Goal: Task Accomplishment & Management: Complete application form

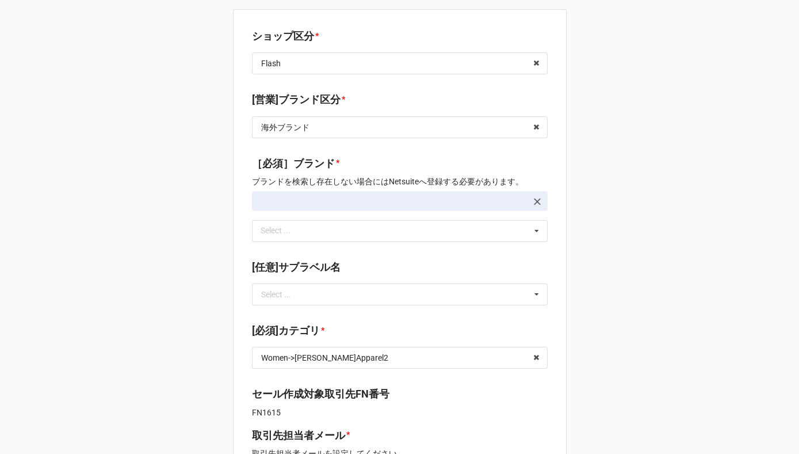
type textarea "x"
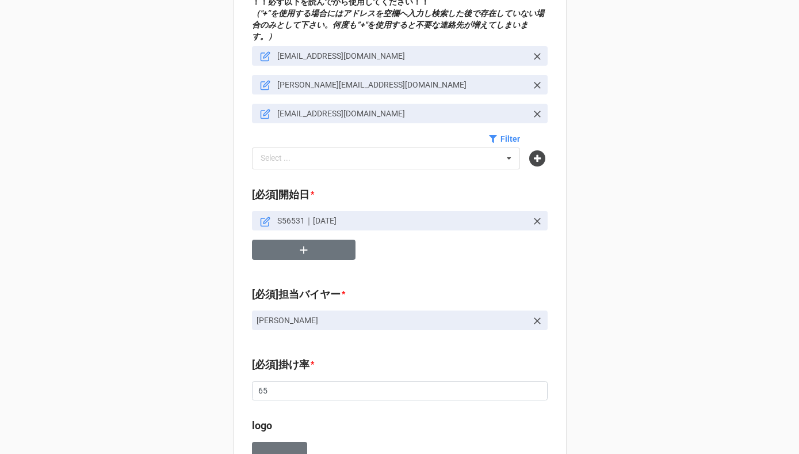
scroll to position [501, 0]
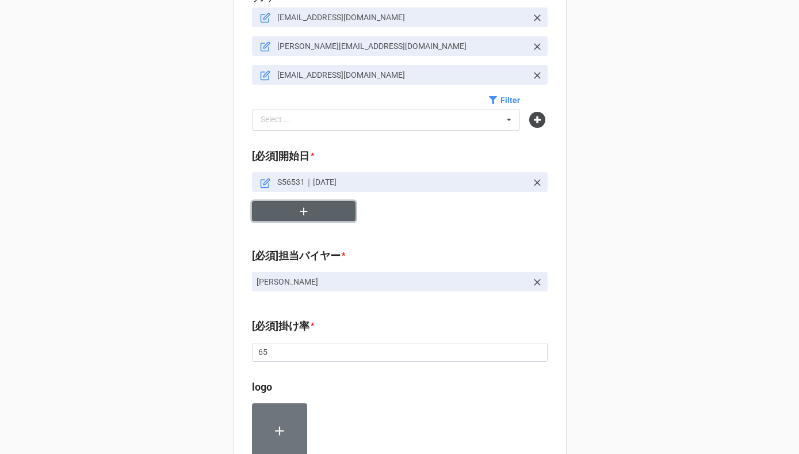
click at [292, 203] on button "button" at bounding box center [304, 211] width 104 height 20
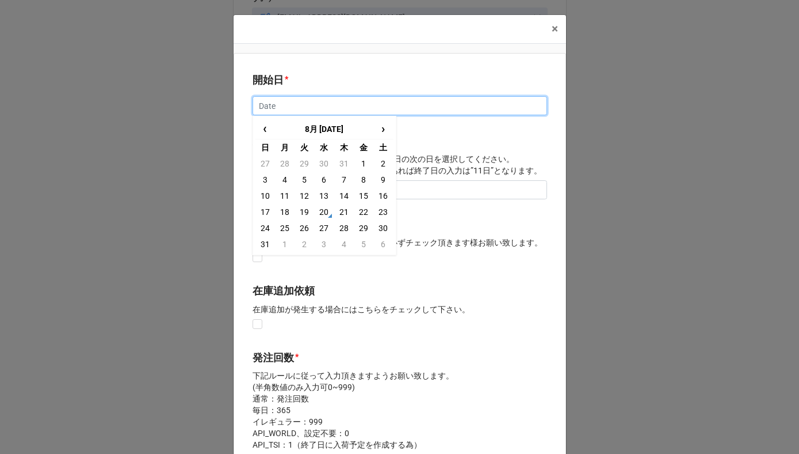
click at [277, 112] on input "text" at bounding box center [400, 106] width 295 height 20
click at [268, 107] on input "text" at bounding box center [400, 106] width 295 height 20
click at [376, 127] on span "›" at bounding box center [383, 128] width 18 height 19
click at [383, 212] on td "27" at bounding box center [384, 212] width 20 height 16
type input "[DATE]"
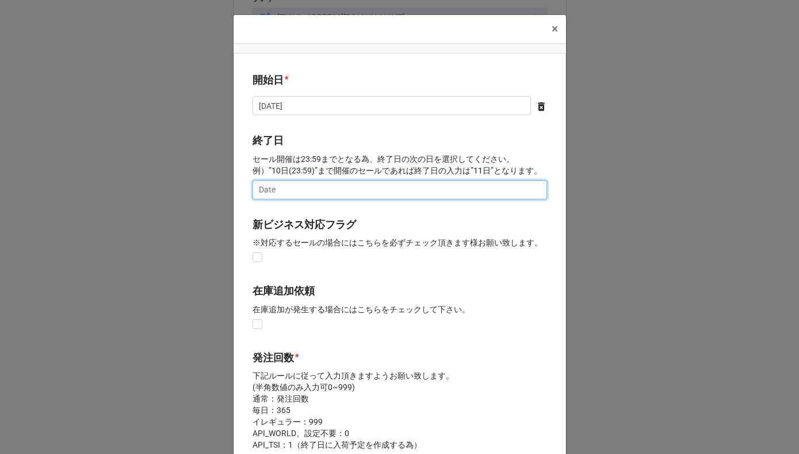
click at [341, 188] on input "text" at bounding box center [400, 190] width 295 height 20
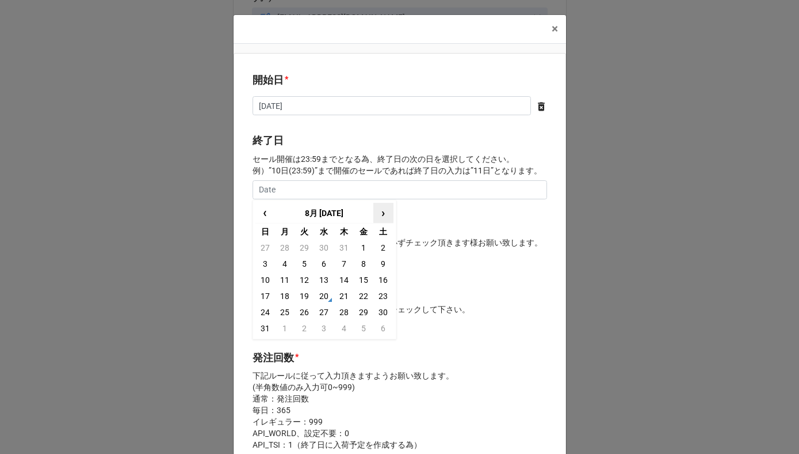
click at [378, 215] on span "›" at bounding box center [383, 212] width 18 height 19
click at [310, 184] on input "text" at bounding box center [400, 190] width 295 height 20
click at [334, 309] on td "2" at bounding box center [344, 312] width 20 height 16
type input "[DATE]"
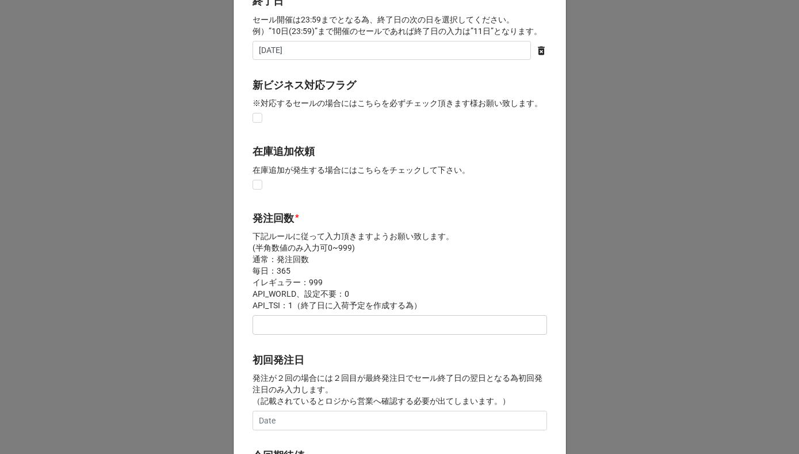
scroll to position [243, 0]
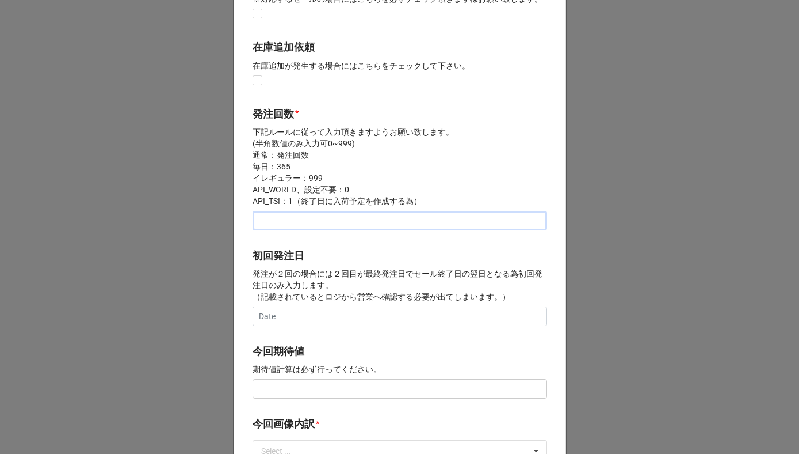
click at [274, 222] on input "text" at bounding box center [400, 221] width 295 height 20
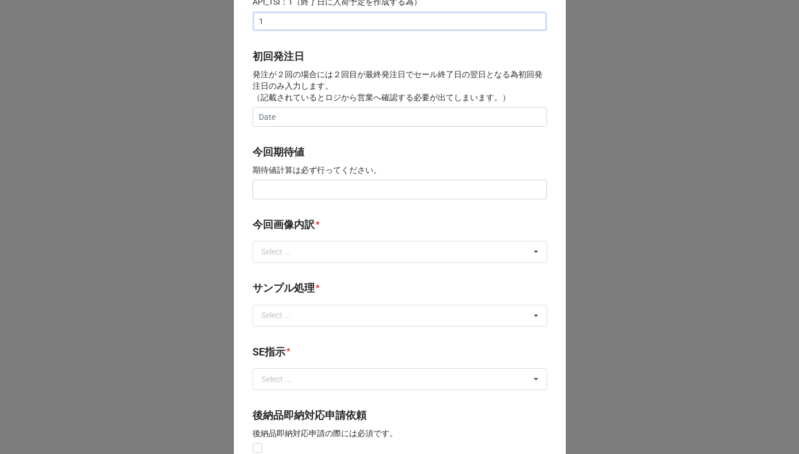
type input "1"
click at [297, 190] on input "text" at bounding box center [400, 190] width 295 height 20
type input "¥600,000"
click at [311, 258] on div "Select ... サンプル撮影 再掲 提供画像 APIデータ SE用サンプルのみ到着 SE用サンプル倉庫取寄せ" at bounding box center [400, 252] width 295 height 22
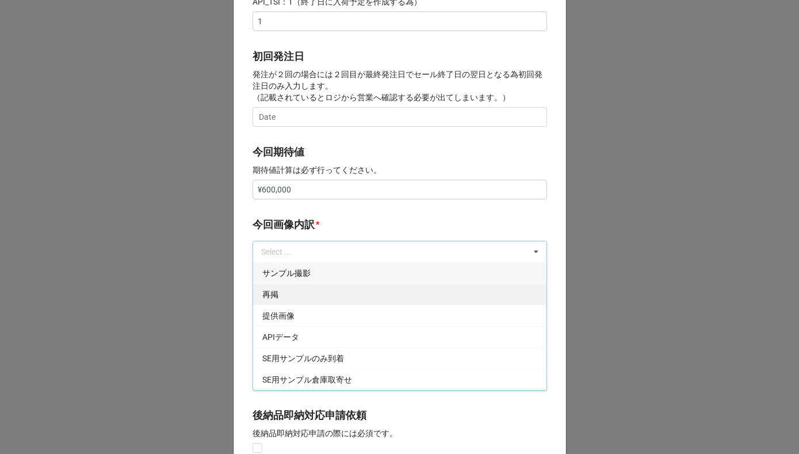
click at [283, 298] on div "再掲" at bounding box center [400, 293] width 294 height 21
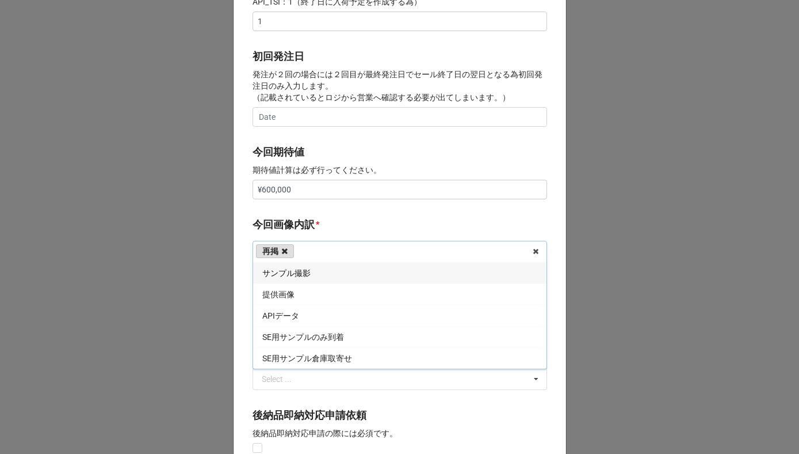
click at [284, 250] on icon at bounding box center [285, 250] width 6 height 7
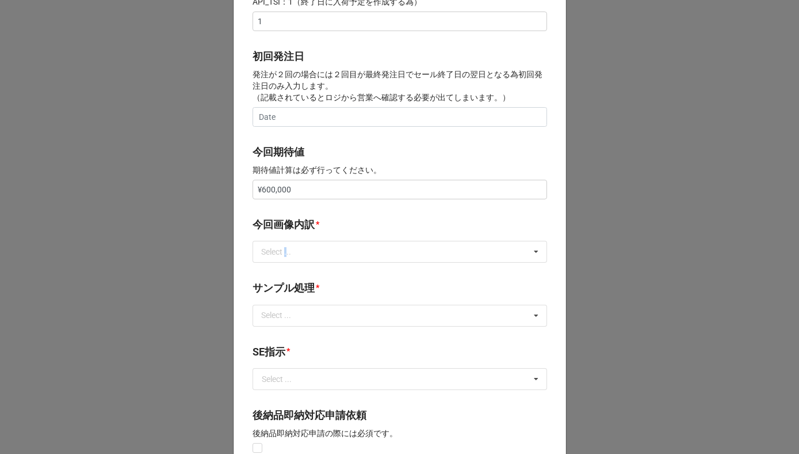
click at [284, 250] on div "Select ..." at bounding box center [282, 251] width 49 height 13
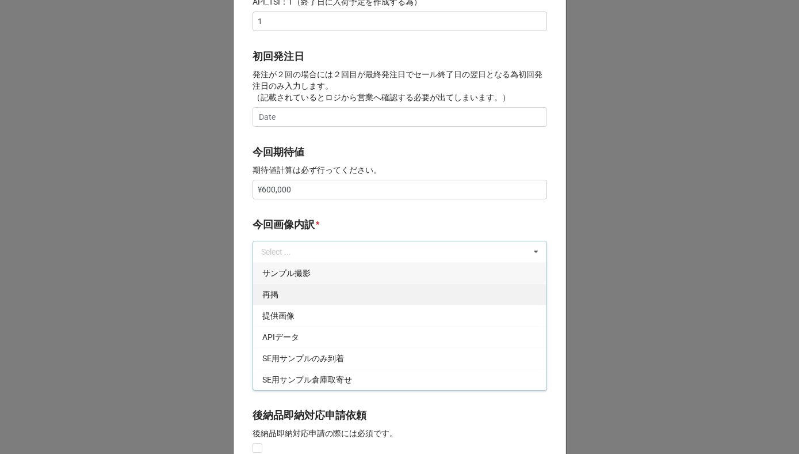
click at [281, 295] on div "再掲" at bounding box center [400, 293] width 294 height 21
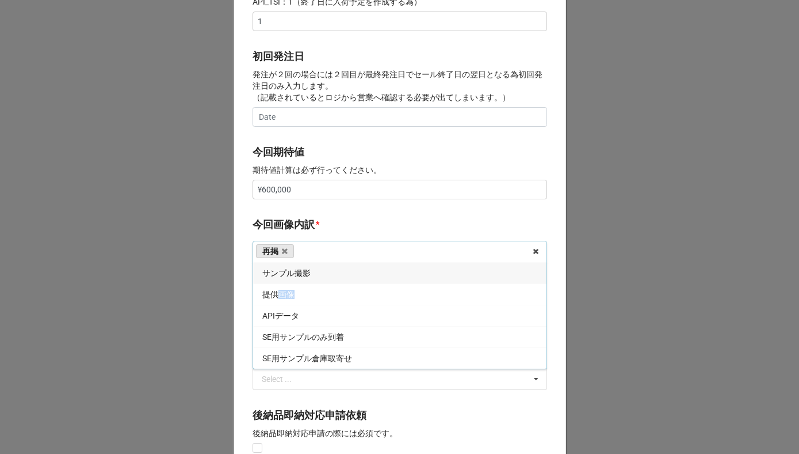
click at [281, 295] on span "提供画像" at bounding box center [278, 294] width 32 height 9
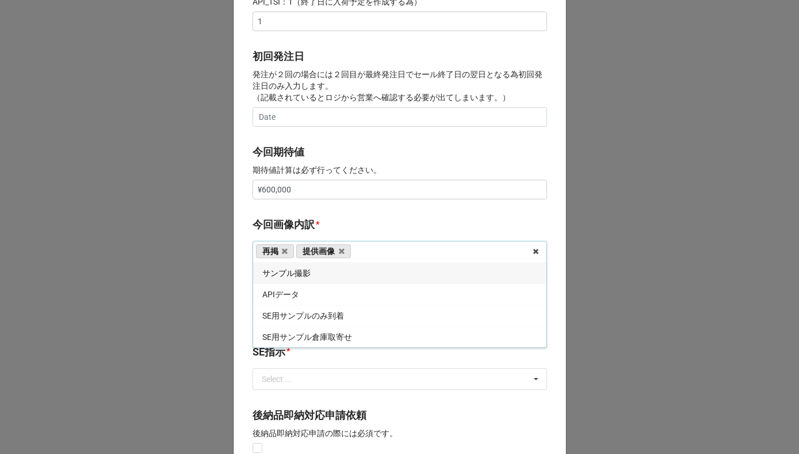
click at [316, 218] on div "*" at bounding box center [317, 224] width 3 height 13
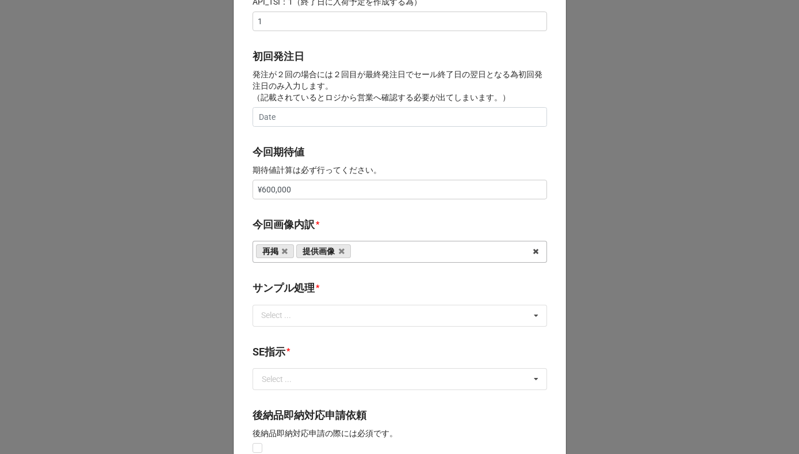
scroll to position [531, 0]
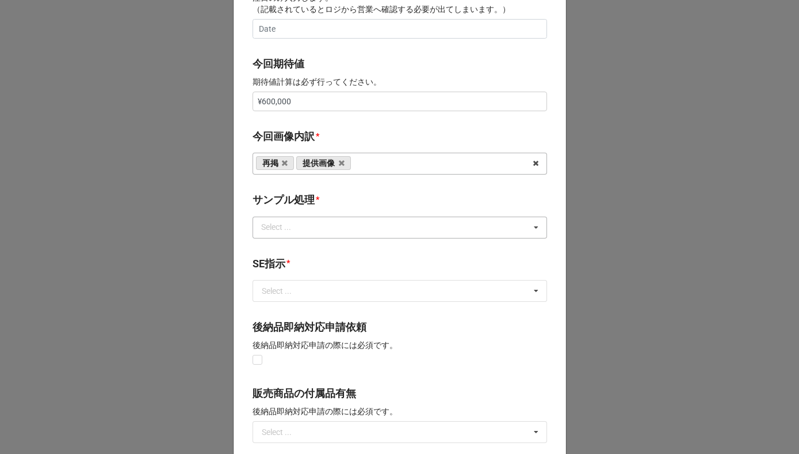
click at [307, 234] on div "Select ... なし 入庫 返却 処分 担当バイヤーへ" at bounding box center [400, 227] width 295 height 22
click at [303, 249] on div "なし" at bounding box center [400, 248] width 294 height 21
click at [322, 199] on b "サンプル処理 *" at bounding box center [400, 202] width 295 height 20
click at [371, 169] on div "再掲 提供画像 サンプル撮影 APIデータ SE用サンプルのみ到着 SE用サンプル倉庫取寄せ" at bounding box center [400, 164] width 295 height 22
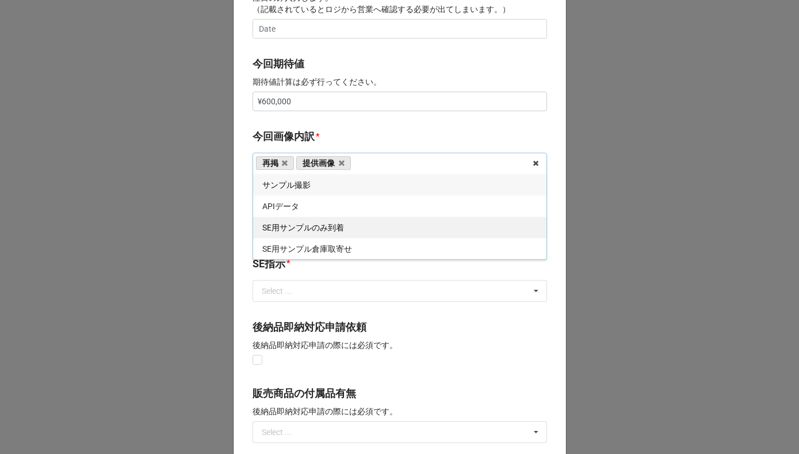
click at [349, 226] on div "SE用サンプルのみ到着" at bounding box center [400, 226] width 294 height 21
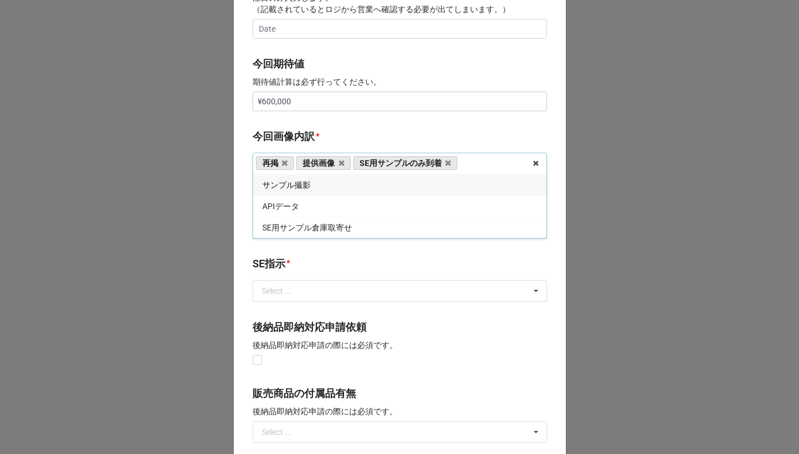
click at [369, 143] on b "今回画像内訳 *" at bounding box center [400, 138] width 295 height 20
click at [319, 288] on input "text" at bounding box center [401, 290] width 294 height 21
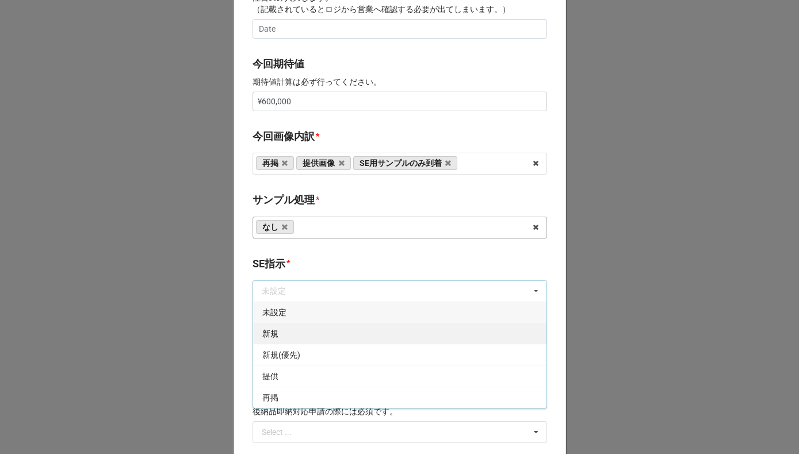
click at [299, 337] on div "新規" at bounding box center [400, 332] width 294 height 21
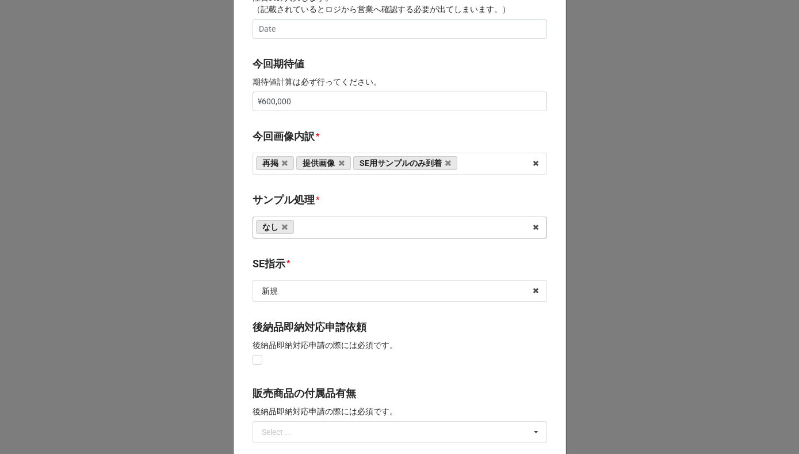
click at [324, 257] on b "SE指示 *" at bounding box center [400, 266] width 295 height 20
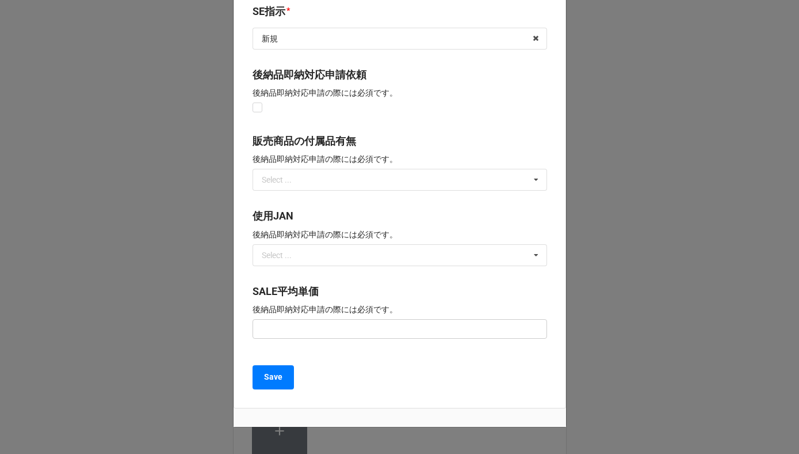
scroll to position [802, 0]
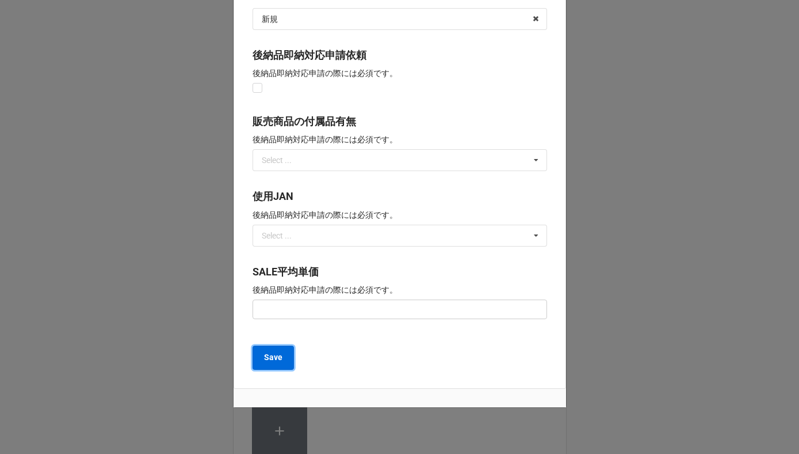
click at [271, 359] on b "Save" at bounding box center [273, 357] width 18 height 12
type textarea "x"
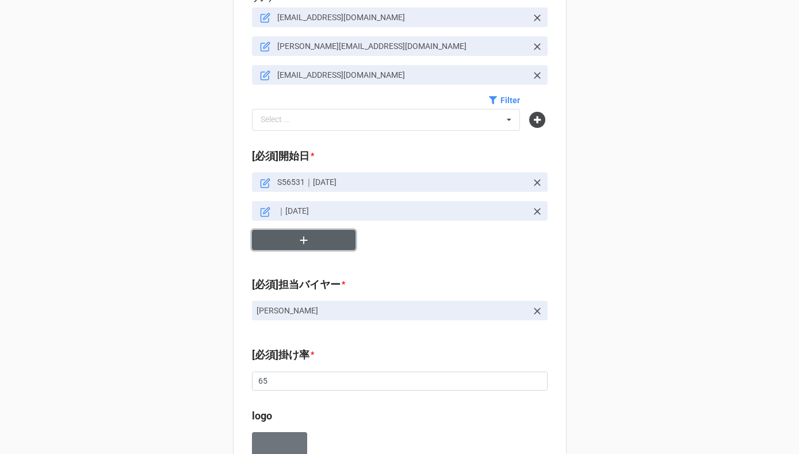
click at [293, 230] on button "button" at bounding box center [304, 240] width 104 height 20
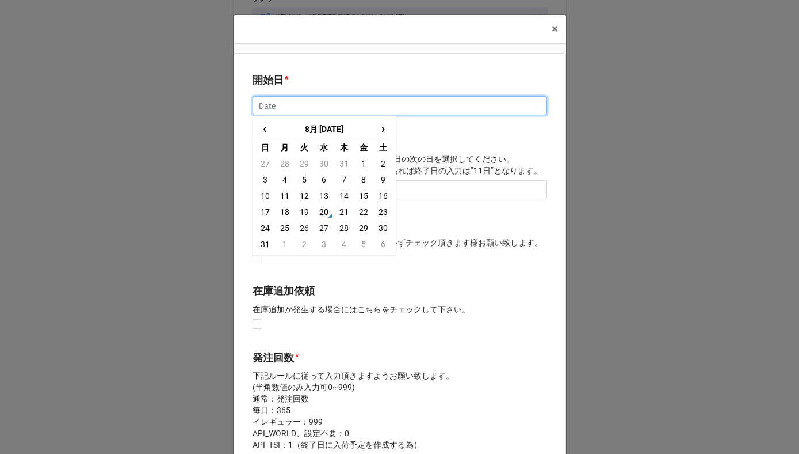
click at [292, 106] on input "text" at bounding box center [400, 106] width 295 height 20
click at [383, 128] on span "›" at bounding box center [383, 128] width 18 height 19
click at [314, 226] on td "26" at bounding box center [324, 228] width 20 height 16
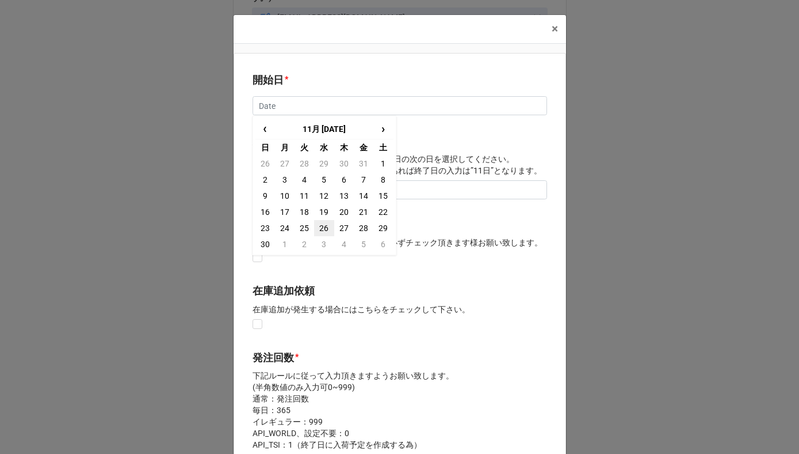
type input "[DATE]"
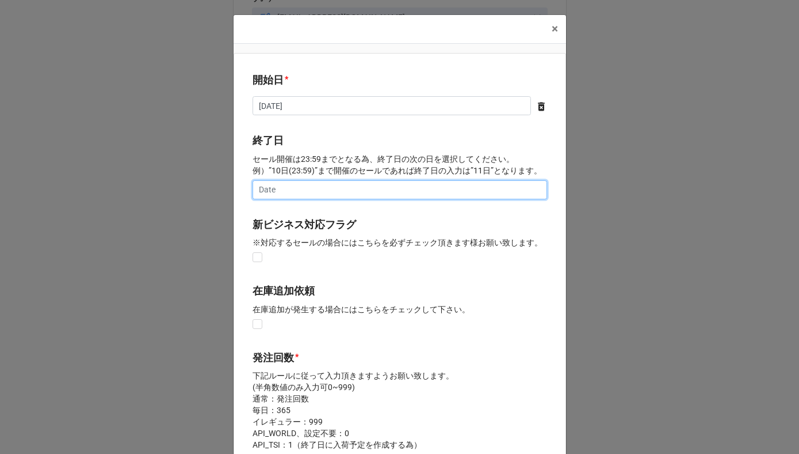
click at [309, 191] on input "text" at bounding box center [400, 190] width 295 height 20
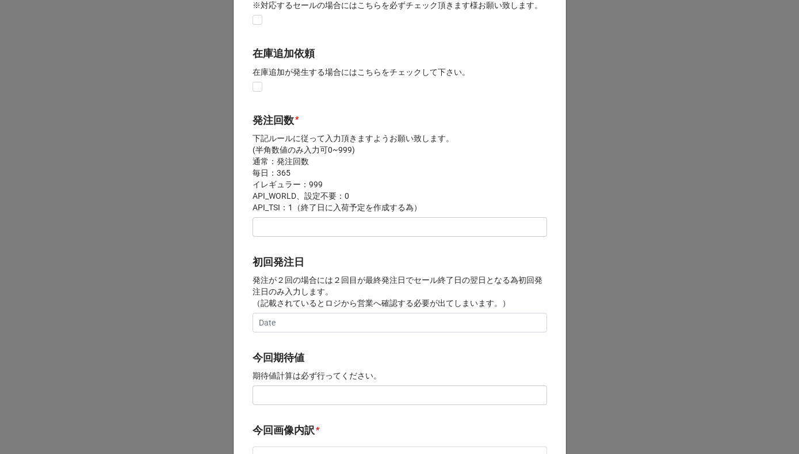
scroll to position [531, 0]
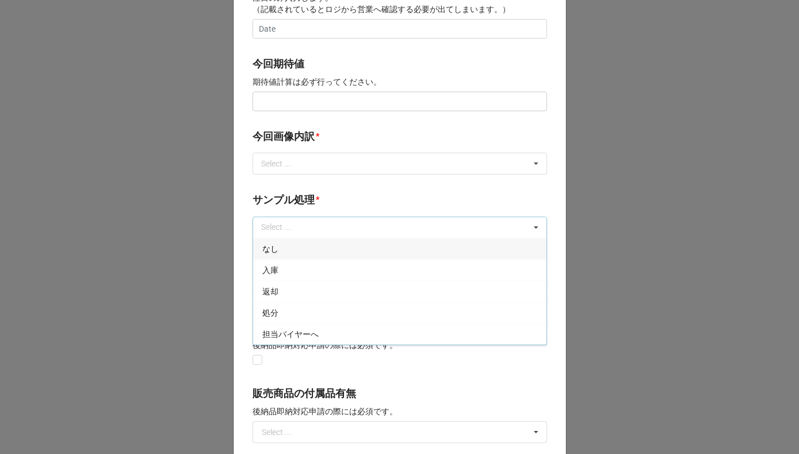
click at [324, 246] on div "なし" at bounding box center [400, 248] width 294 height 21
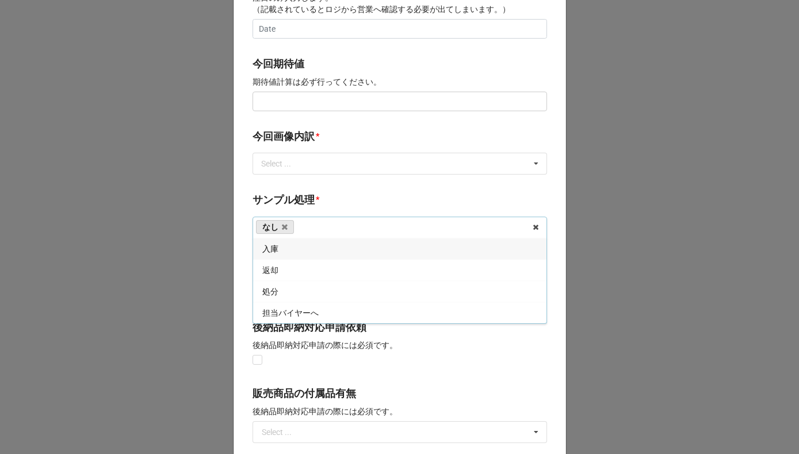
click at [332, 201] on b "サンプル処理 *" at bounding box center [400, 202] width 295 height 20
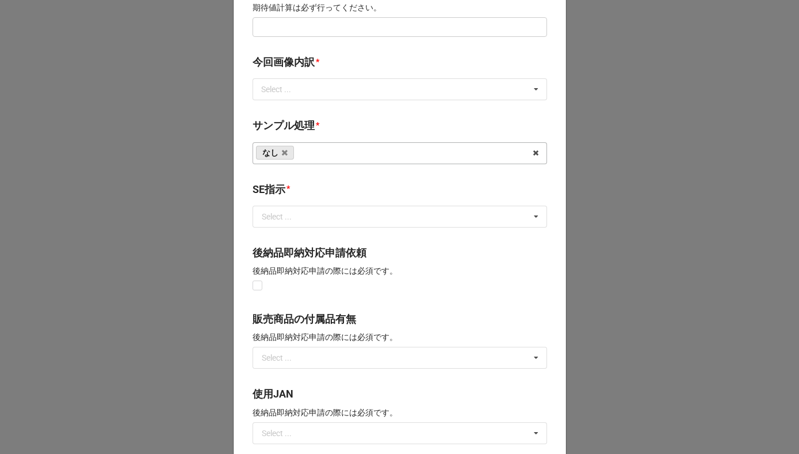
scroll to position [741, 0]
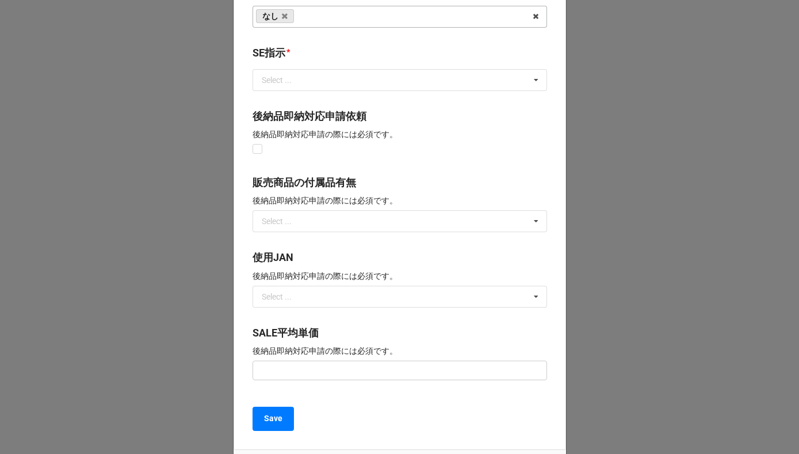
click at [325, 66] on div "SE指示 *" at bounding box center [400, 57] width 295 height 24
click at [325, 79] on input "text" at bounding box center [401, 80] width 294 height 21
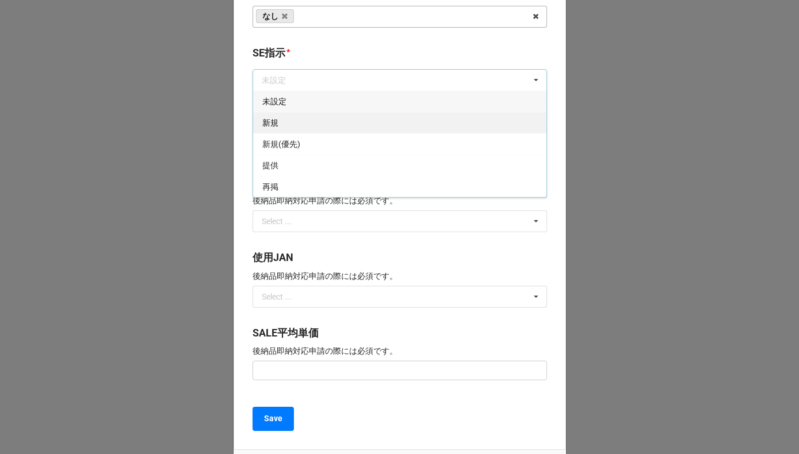
click at [304, 127] on div "新規" at bounding box center [400, 122] width 294 height 21
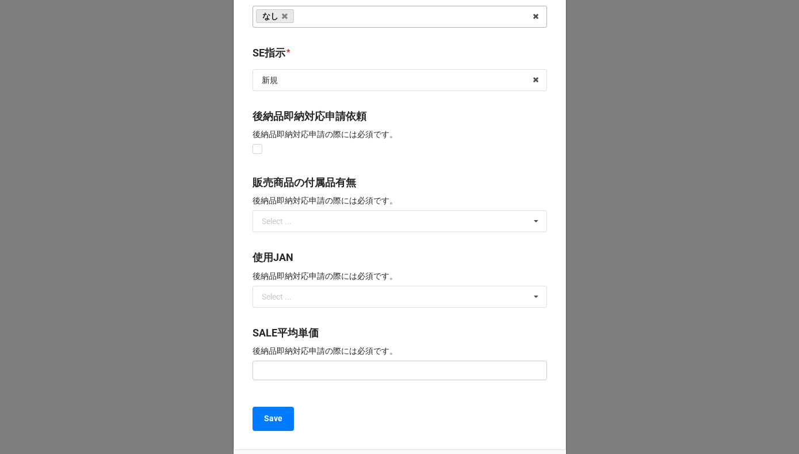
click at [326, 63] on b "SE指示 *" at bounding box center [400, 55] width 295 height 20
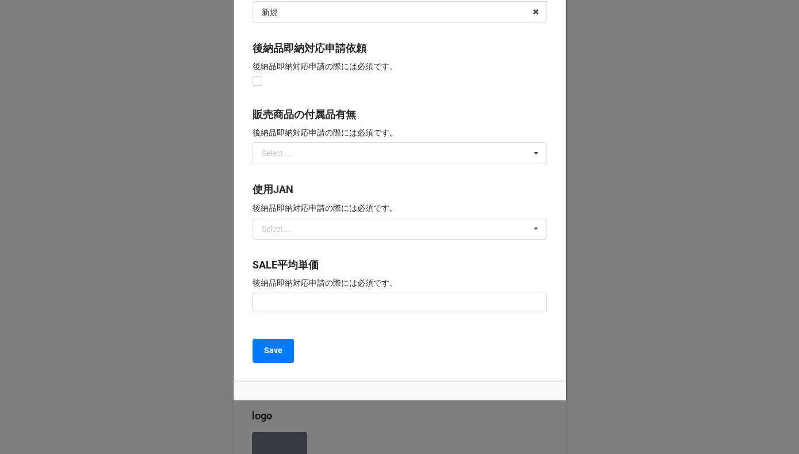
scroll to position [828, 0]
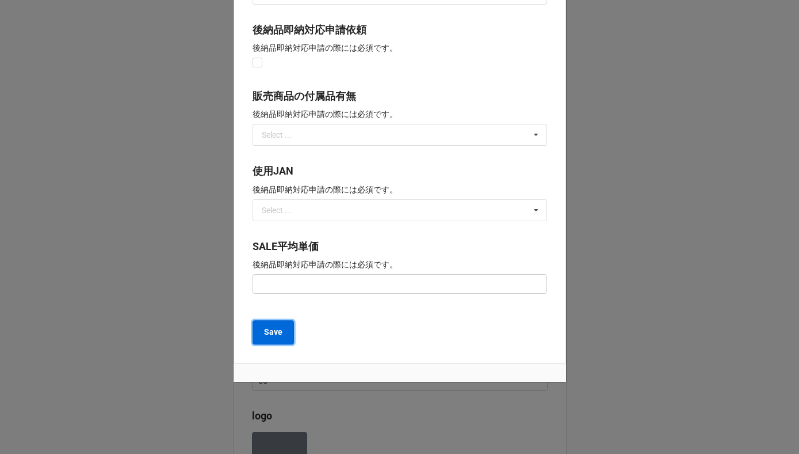
click at [280, 331] on button "Save" at bounding box center [273, 332] width 41 height 24
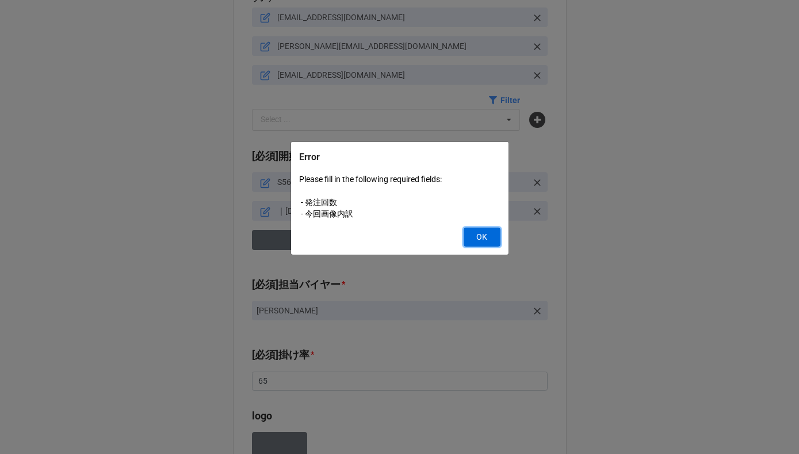
click at [493, 239] on button "OK" at bounding box center [482, 237] width 37 height 20
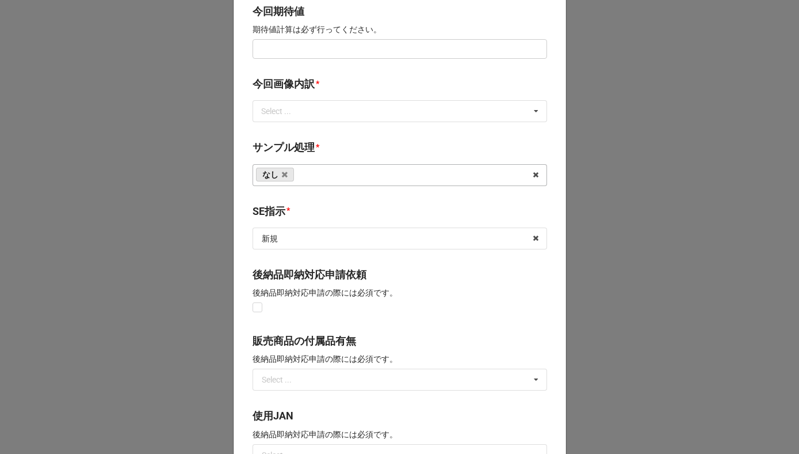
scroll to position [433, 0]
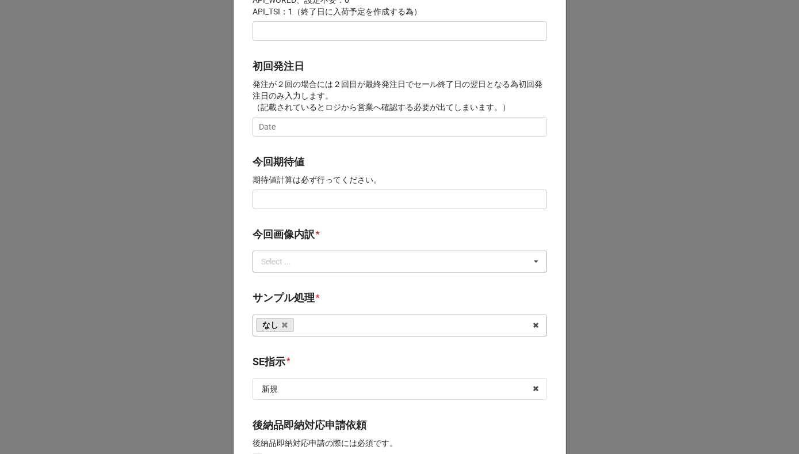
click at [324, 268] on div "Select ... サンプル撮影 再掲 提供画像 APIデータ SE用サンプルのみ到着 SE用サンプル倉庫取寄せ" at bounding box center [400, 261] width 295 height 22
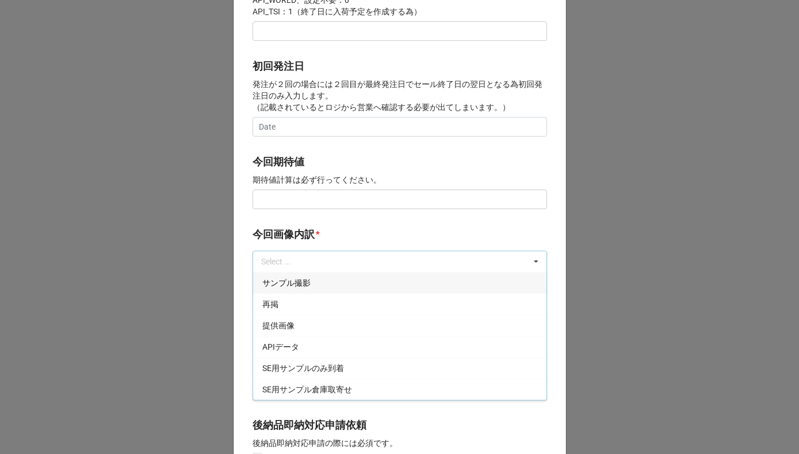
click at [316, 284] on div "サンプル撮影" at bounding box center [400, 282] width 294 height 21
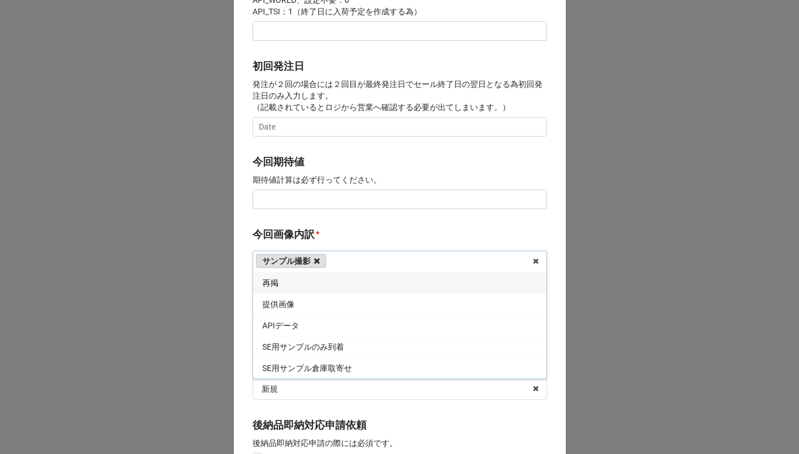
click at [314, 260] on icon at bounding box center [317, 260] width 6 height 7
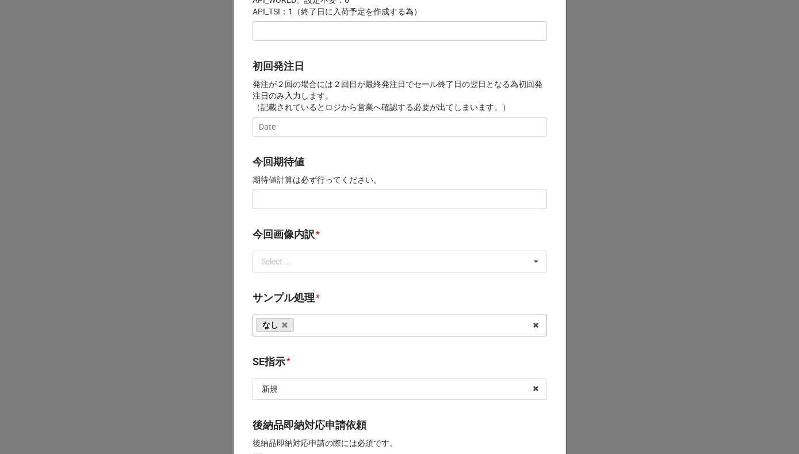
click at [311, 260] on div "Select ... サンプル撮影 再掲 提供画像 APIデータ SE用サンプルのみ到着 SE用サンプル倉庫取寄せ" at bounding box center [400, 261] width 295 height 22
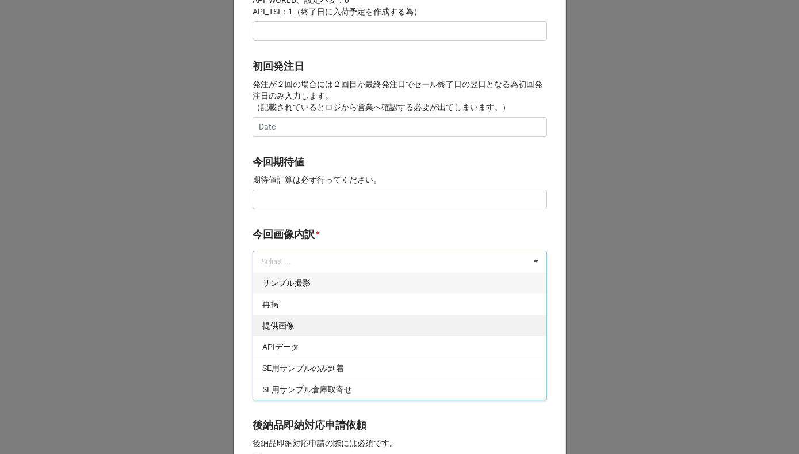
click at [295, 325] on div "提供画像" at bounding box center [400, 324] width 294 height 21
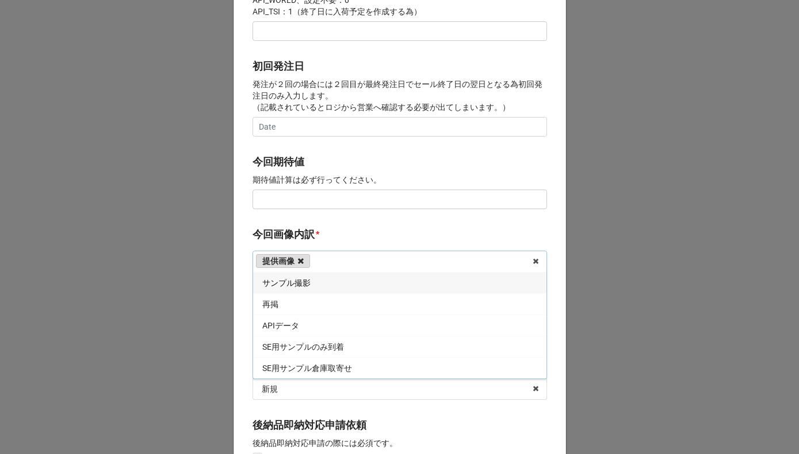
click at [298, 262] on icon at bounding box center [301, 260] width 6 height 7
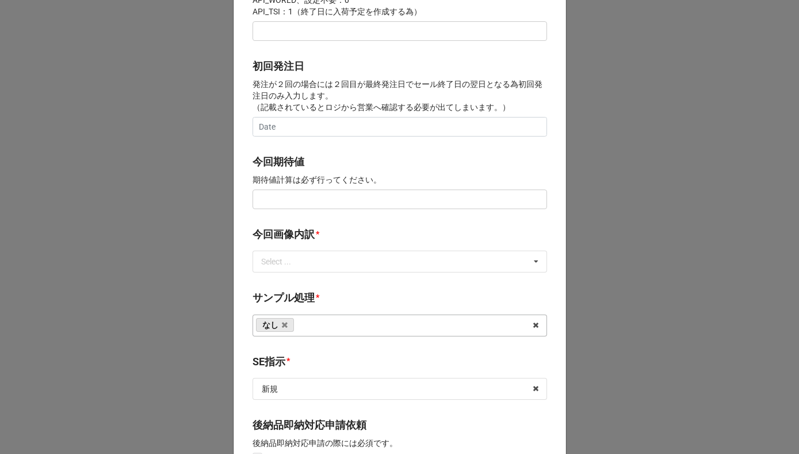
click at [297, 262] on div "Select ..." at bounding box center [282, 261] width 49 height 13
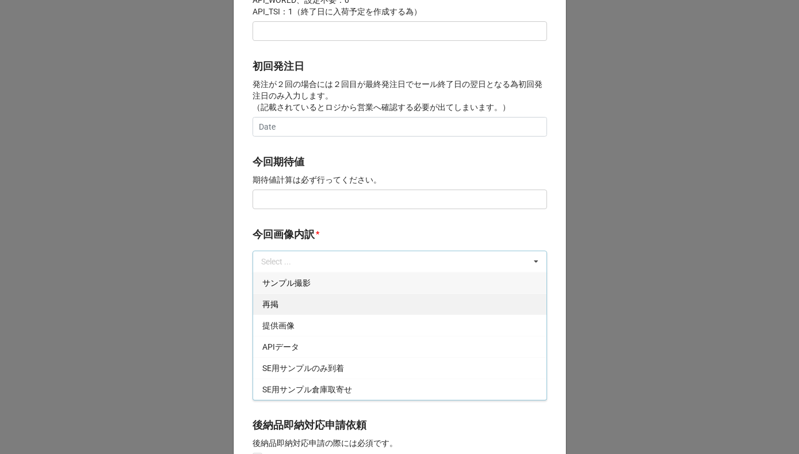
click at [284, 307] on div "再掲" at bounding box center [400, 303] width 294 height 21
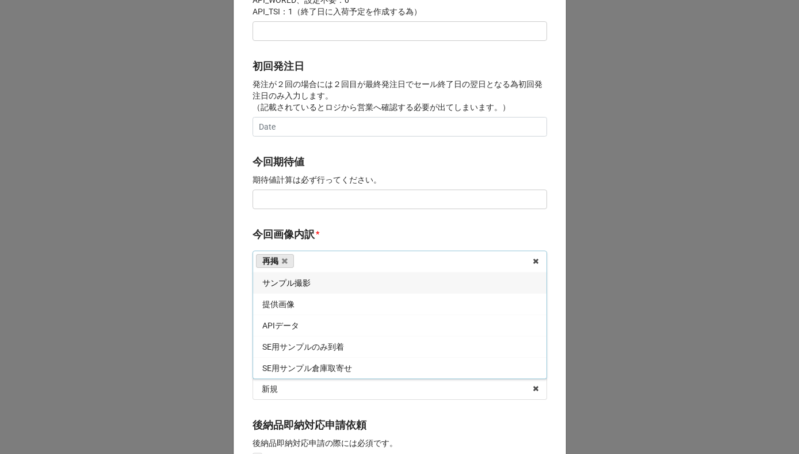
click at [284, 307] on span "提供画像" at bounding box center [278, 303] width 32 height 9
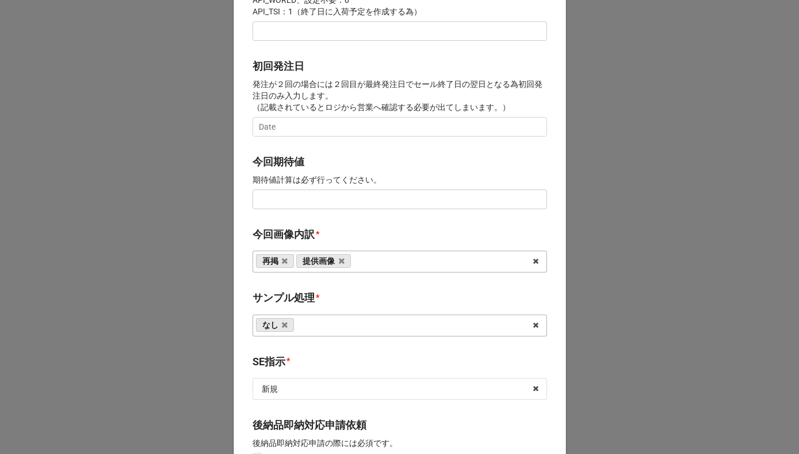
click at [306, 226] on label "今回画像内訳" at bounding box center [284, 234] width 62 height 16
click at [375, 261] on div "再掲 提供画像 サンプル撮影 APIデータ SE用サンプルのみ到着 SE用サンプル倉庫取寄せ" at bounding box center [400, 261] width 295 height 22
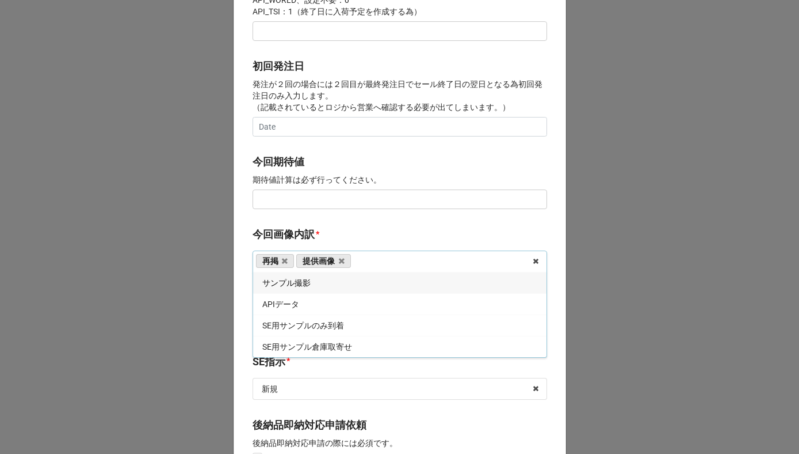
click at [366, 239] on b "今回画像内訳 *" at bounding box center [400, 236] width 295 height 20
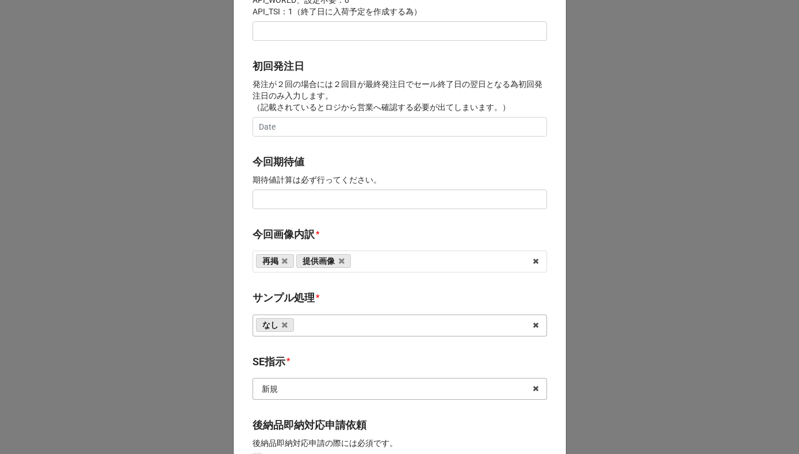
click at [295, 386] on input "text" at bounding box center [401, 388] width 294 height 21
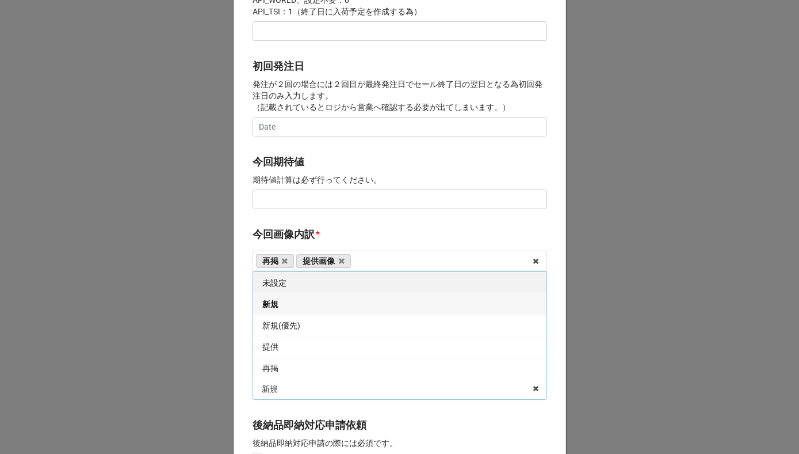
click at [280, 284] on span "未設定" at bounding box center [274, 282] width 24 height 9
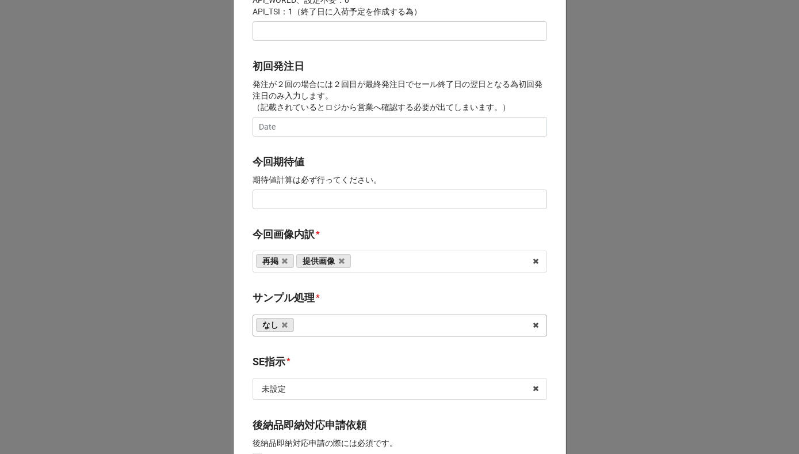
click at [322, 226] on b "今回画像内訳 *" at bounding box center [400, 236] width 295 height 20
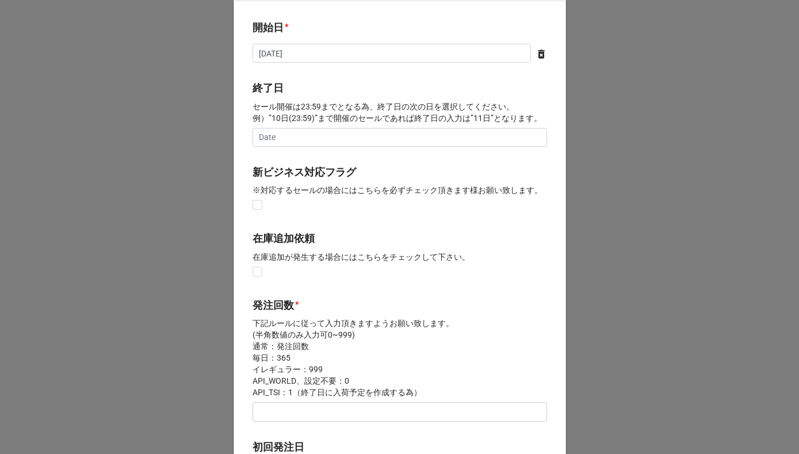
scroll to position [0, 0]
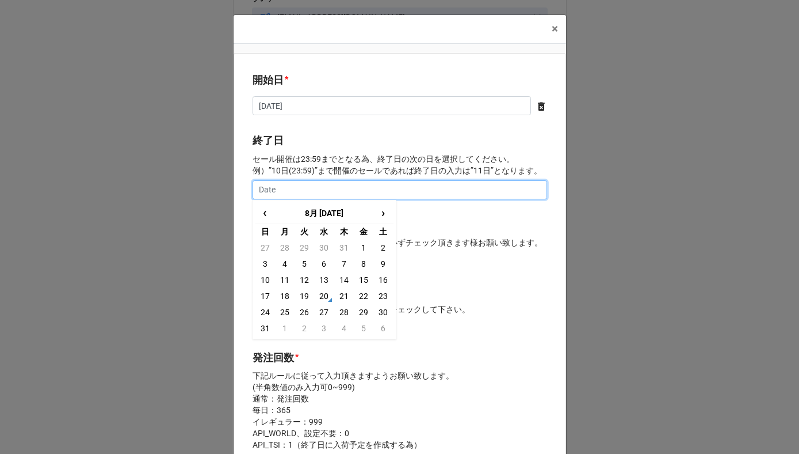
click at [311, 193] on input "text" at bounding box center [400, 190] width 295 height 20
click at [381, 212] on span "›" at bounding box center [383, 212] width 18 height 19
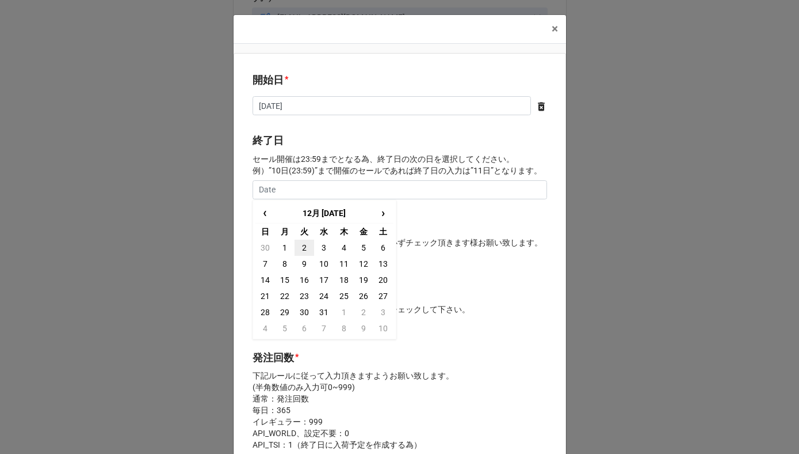
click at [300, 248] on td "2" at bounding box center [305, 247] width 20 height 16
type input "[DATE]"
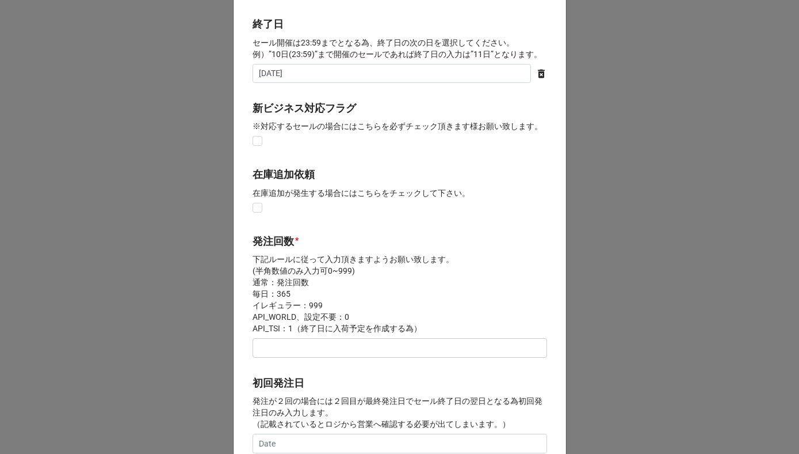
scroll to position [139, 0]
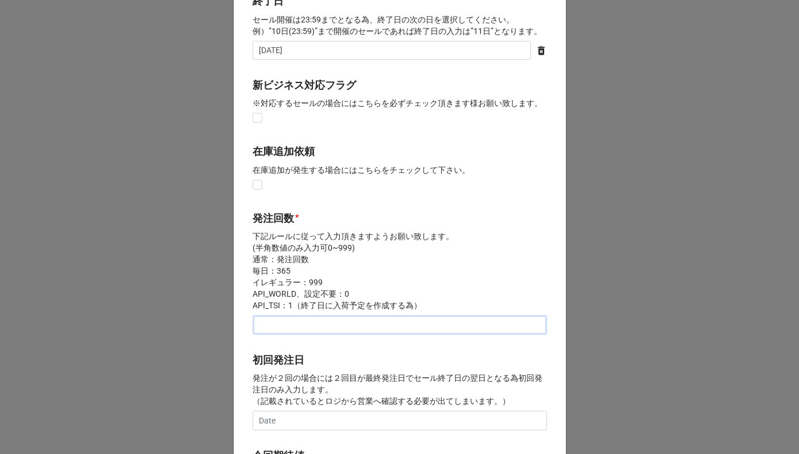
click at [287, 327] on input "text" at bounding box center [400, 325] width 295 height 20
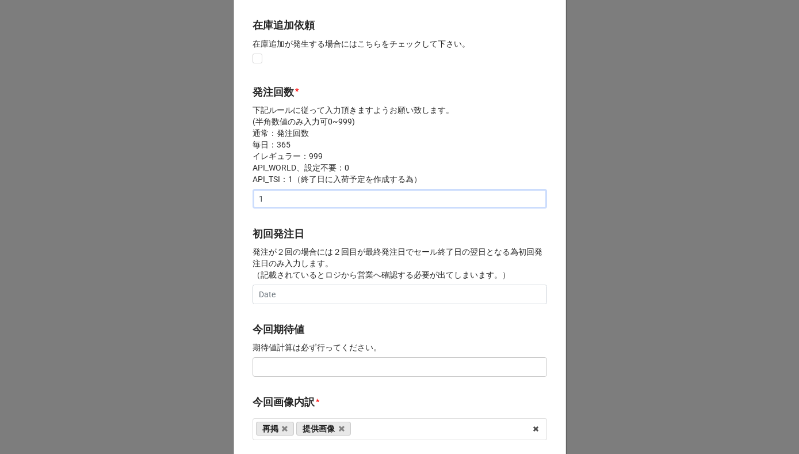
scroll to position [266, 0]
type input "1"
click at [287, 326] on label "今回期待値" at bounding box center [279, 329] width 52 height 16
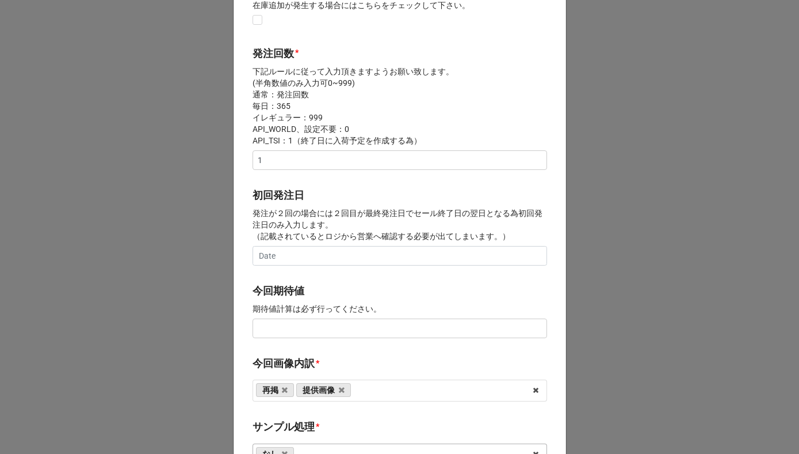
scroll to position [333, 0]
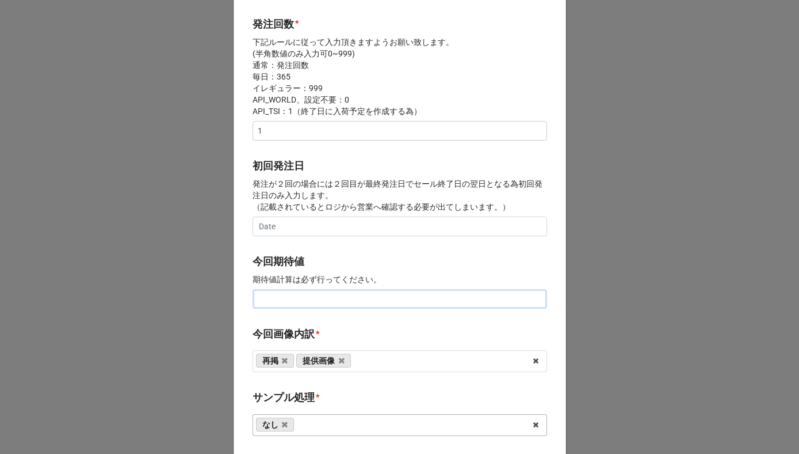
click at [269, 292] on input "text" at bounding box center [400, 299] width 295 height 20
type input "¥600,000"
click at [356, 242] on div "初回発注日 発注が２回の場合には２回目が最終発注日でセール終了日の翌日となる為初回発注日のみ入力します。 （記載されているとロジから営業へ確認する必要が出てし…" at bounding box center [400, 201] width 295 height 86
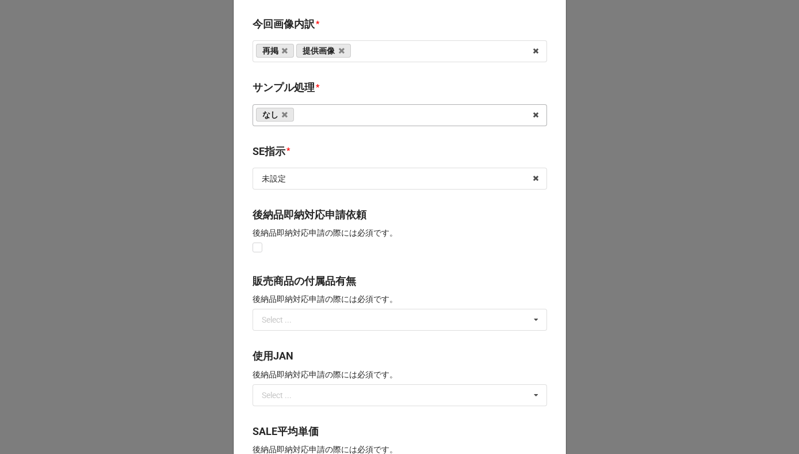
click at [356, 281] on b "販売商品の付属品有無" at bounding box center [400, 283] width 295 height 20
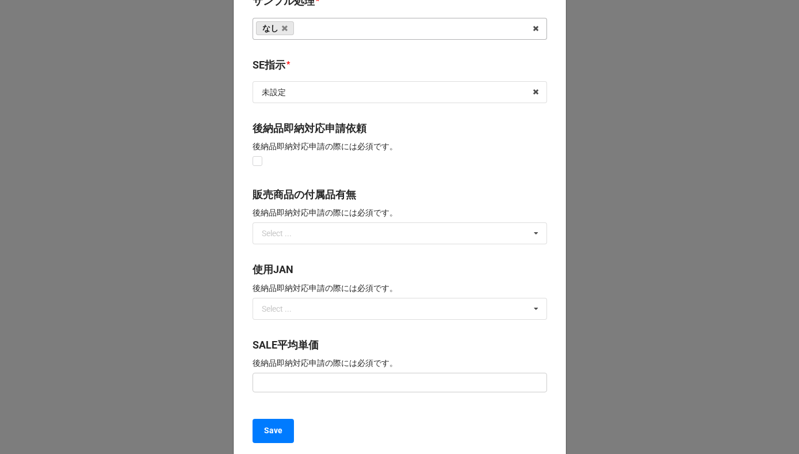
scroll to position [828, 0]
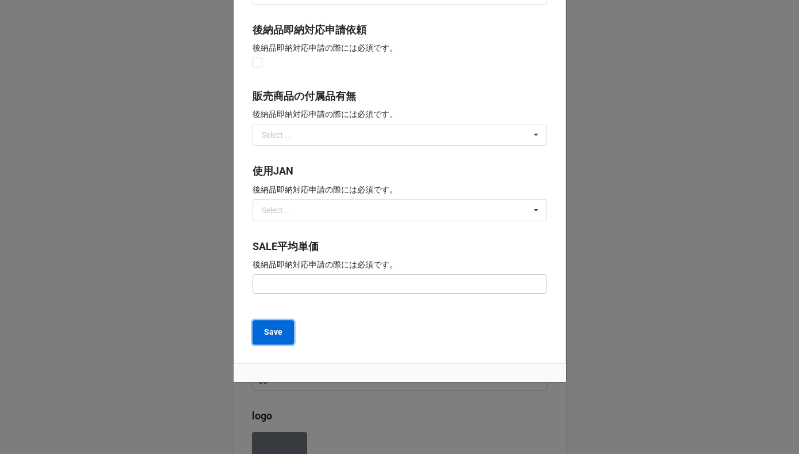
click at [279, 330] on b "Save" at bounding box center [273, 332] width 18 height 12
type textarea "x"
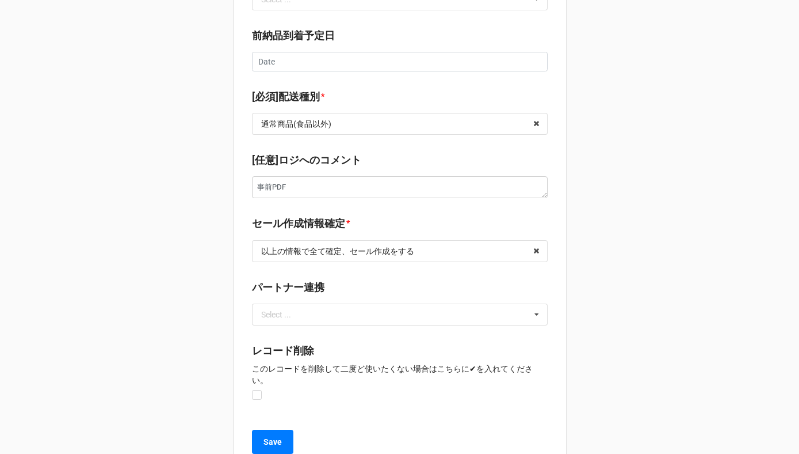
scroll to position [1617, 0]
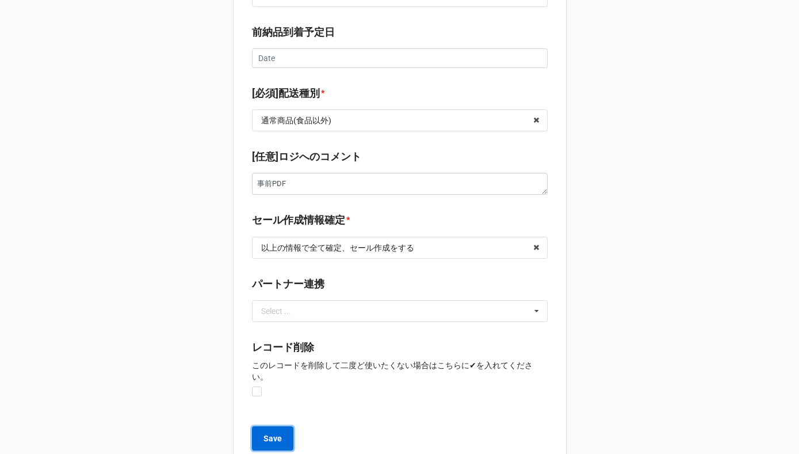
click at [283, 426] on button "Save" at bounding box center [272, 438] width 41 height 24
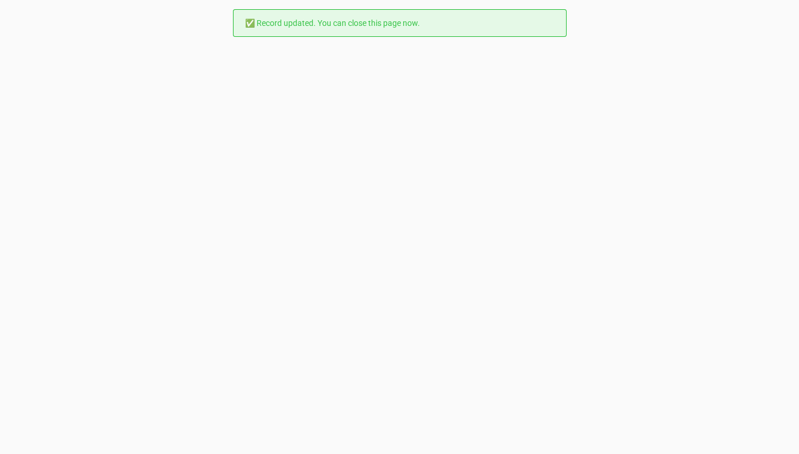
scroll to position [0, 0]
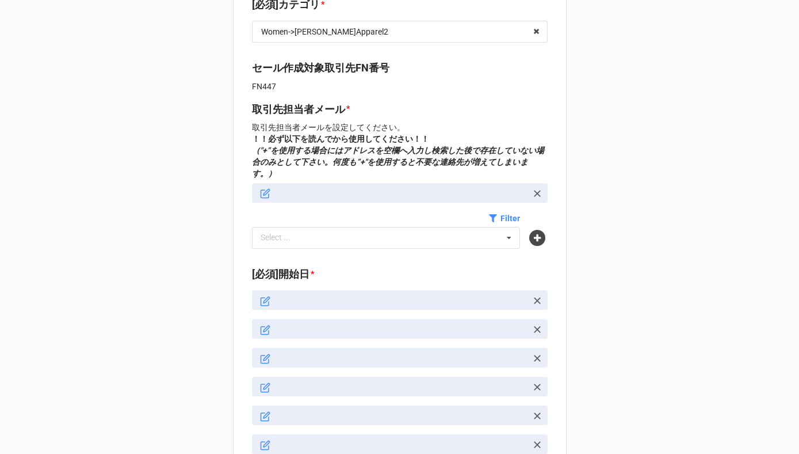
scroll to position [100, 0]
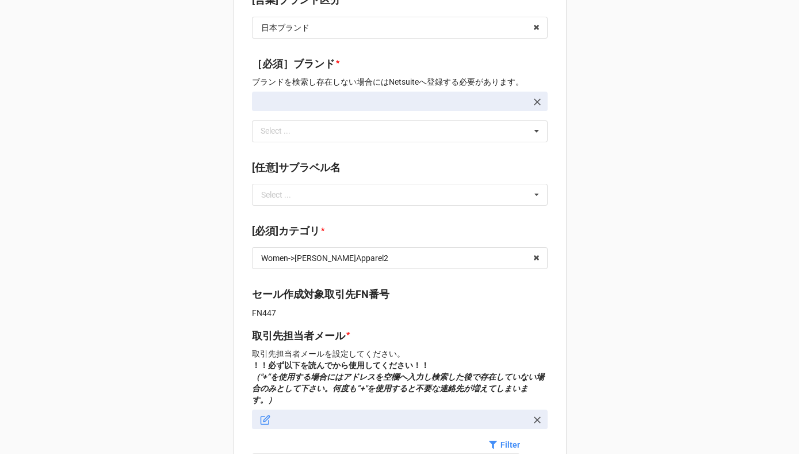
type textarea "x"
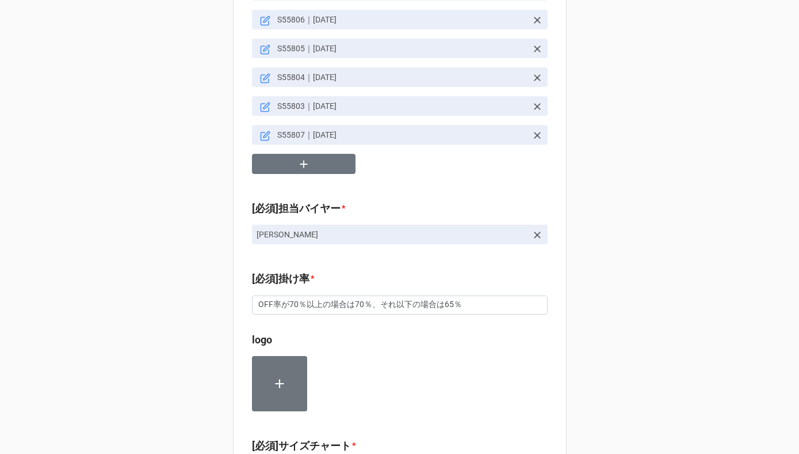
scroll to position [768, 0]
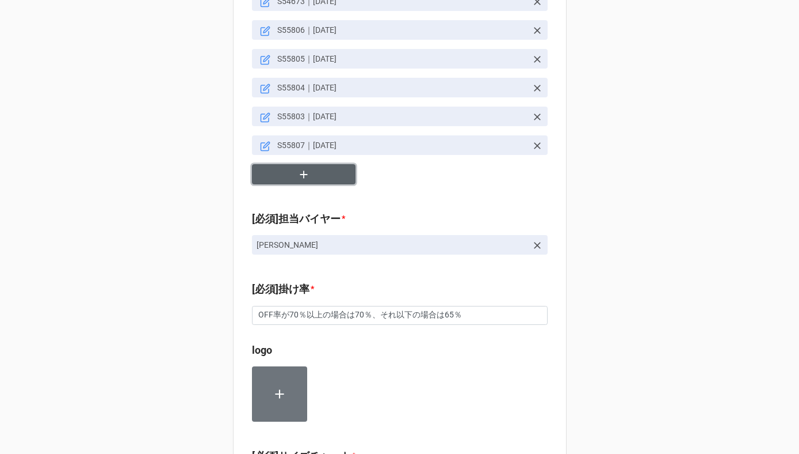
click at [331, 164] on button "button" at bounding box center [304, 174] width 104 height 20
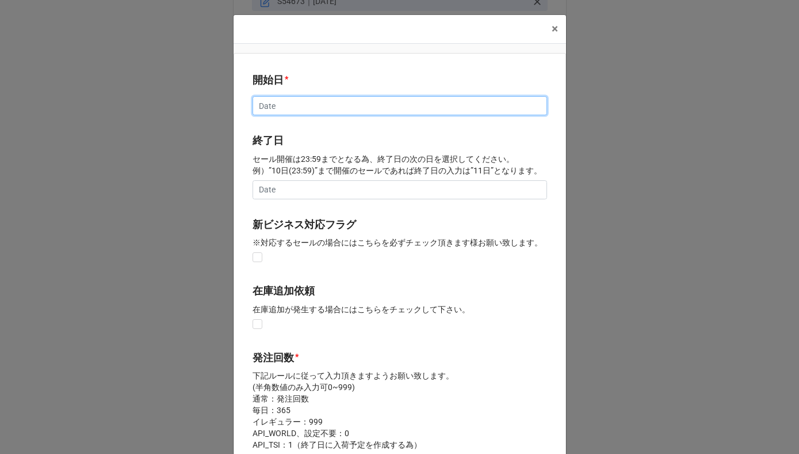
click at [281, 108] on input "text" at bounding box center [400, 106] width 295 height 20
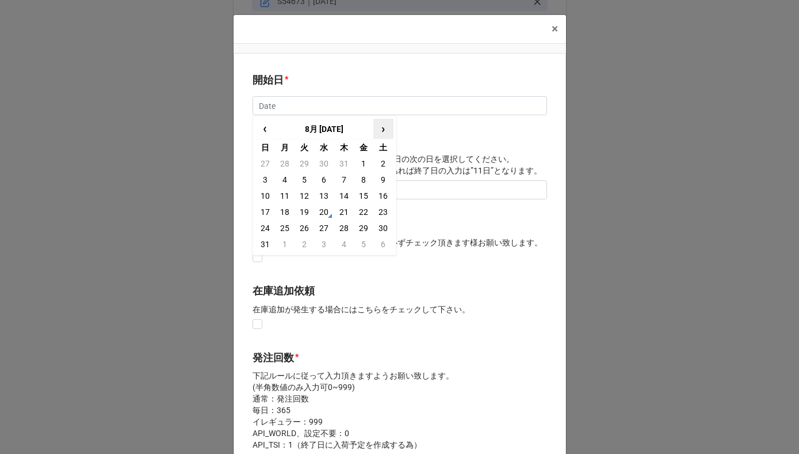
click at [381, 128] on span "›" at bounding box center [383, 128] width 18 height 19
click at [362, 163] on td "3" at bounding box center [364, 163] width 20 height 16
type input "2025/10/03"
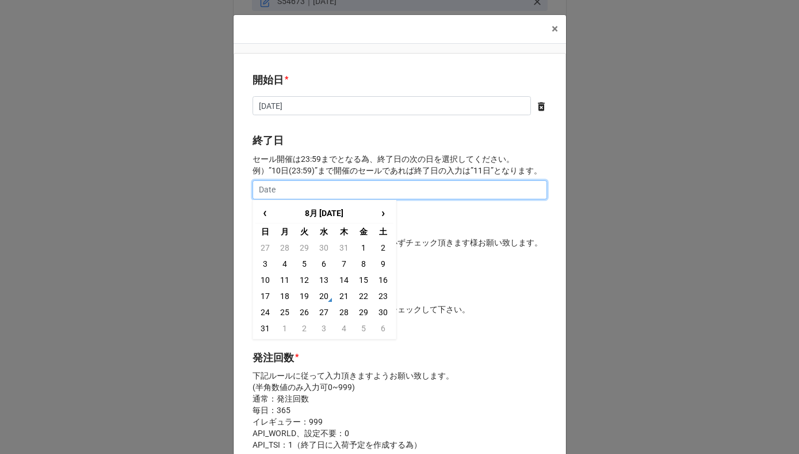
click at [340, 190] on input "text" at bounding box center [400, 190] width 295 height 20
click at [382, 211] on span "›" at bounding box center [383, 212] width 18 height 19
click at [322, 263] on td "8" at bounding box center [324, 264] width 20 height 16
type input "2025/10/08"
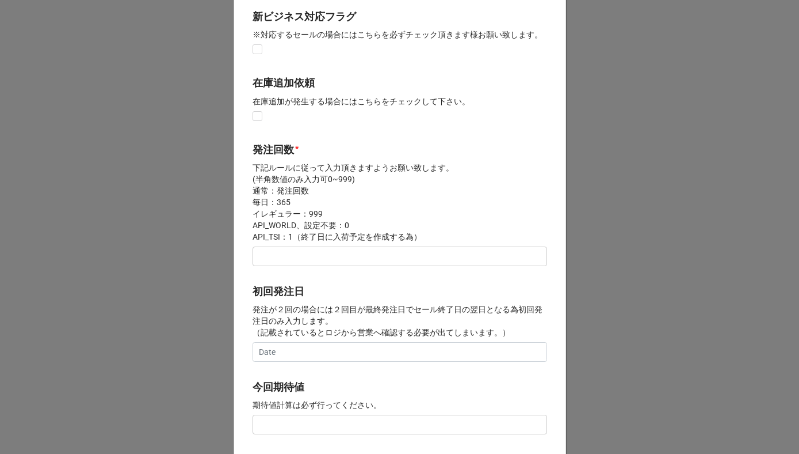
scroll to position [215, 0]
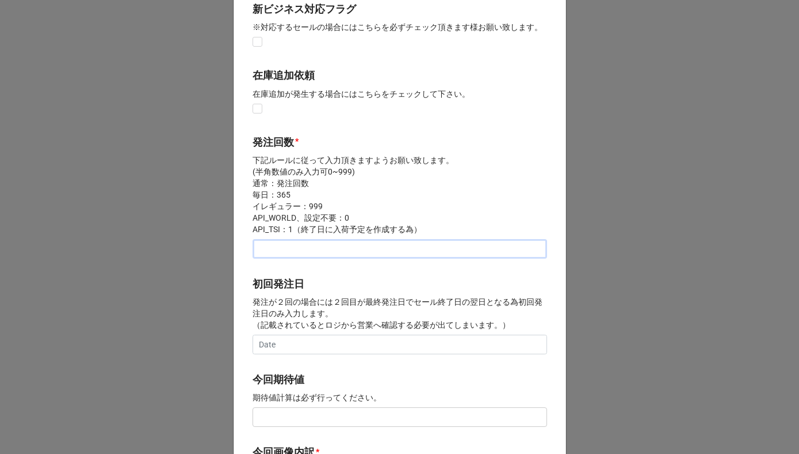
click at [292, 254] on input "text" at bounding box center [400, 249] width 295 height 20
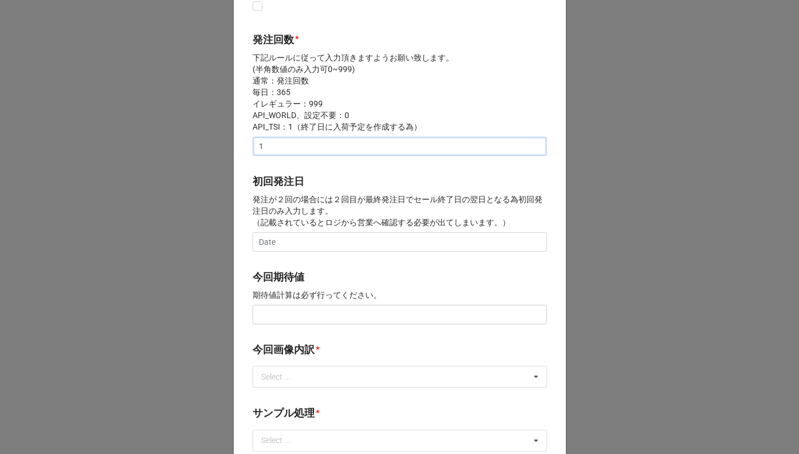
scroll to position [347, 0]
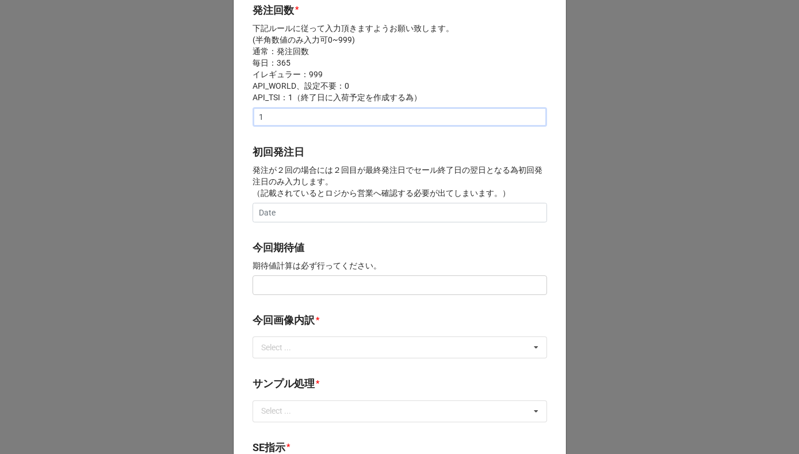
type input "1"
click at [306, 281] on input "text" at bounding box center [400, 285] width 295 height 20
type input "¥200,000"
click at [341, 251] on b "今回期待値" at bounding box center [400, 249] width 295 height 20
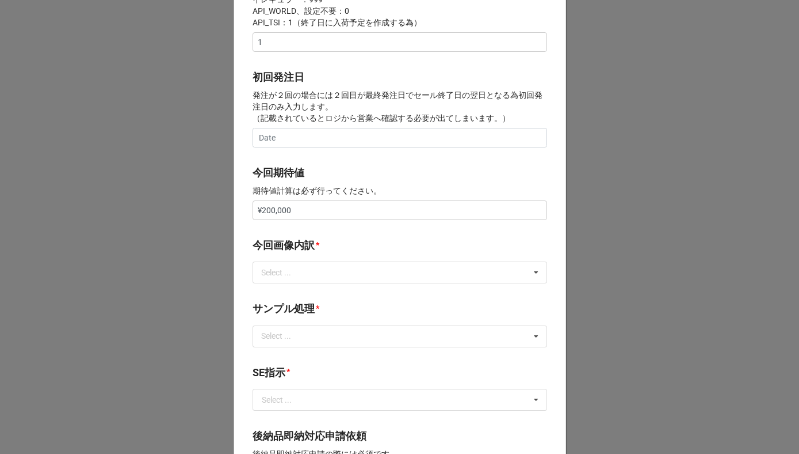
scroll to position [442, 0]
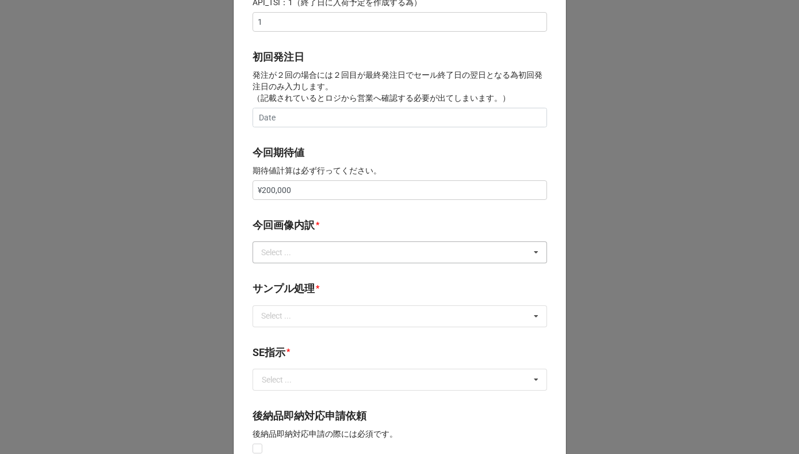
click at [317, 262] on div "Select ... サンプル撮影 再掲 提供画像 APIデータ SE用サンプルのみ到着 SE用サンプル倉庫取寄せ" at bounding box center [400, 252] width 295 height 22
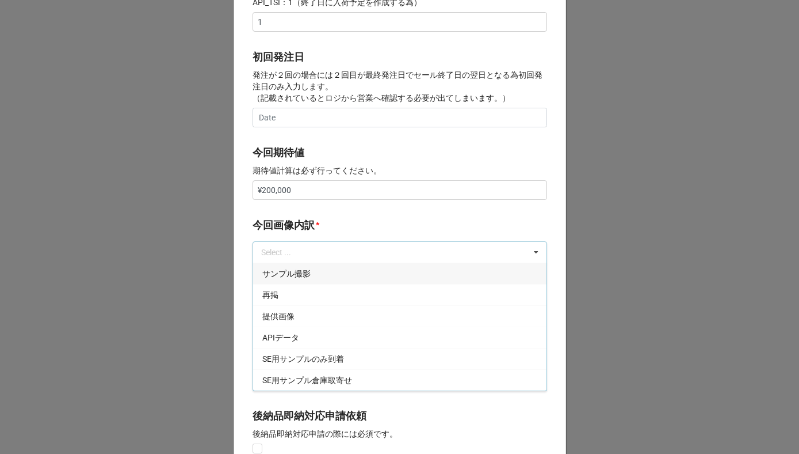
click at [299, 275] on span "サンプル撮影" at bounding box center [286, 273] width 48 height 9
click at [299, 284] on div "再掲" at bounding box center [400, 294] width 294 height 21
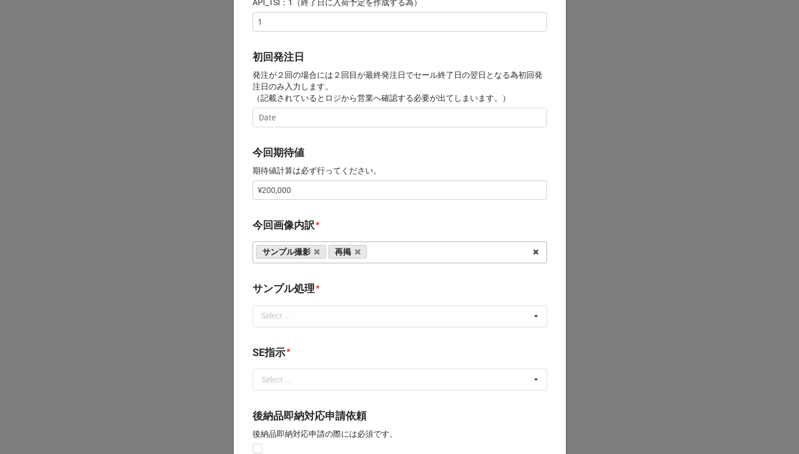
click at [320, 233] on b "今回画像内訳 *" at bounding box center [400, 227] width 295 height 20
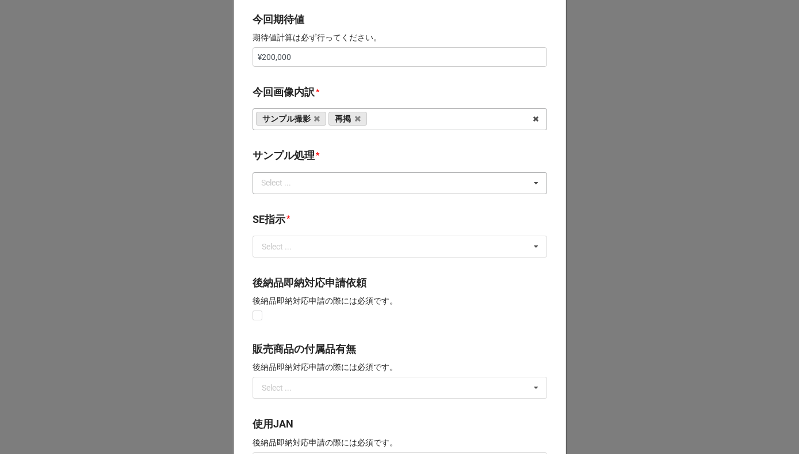
click at [302, 188] on div "Select ..." at bounding box center [282, 182] width 49 height 13
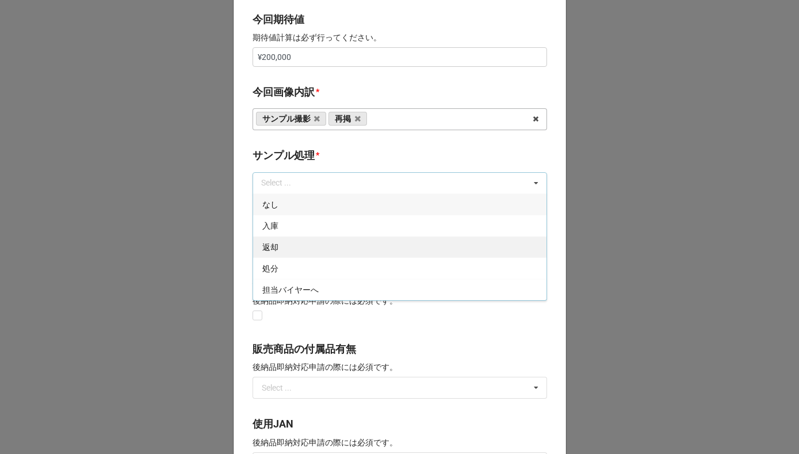
click at [288, 241] on div "返却" at bounding box center [400, 246] width 294 height 21
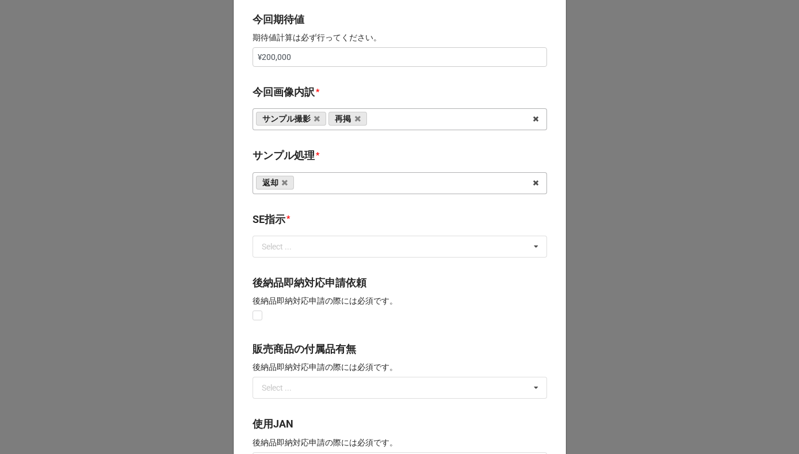
click at [340, 153] on b "サンプル処理 *" at bounding box center [400, 157] width 295 height 20
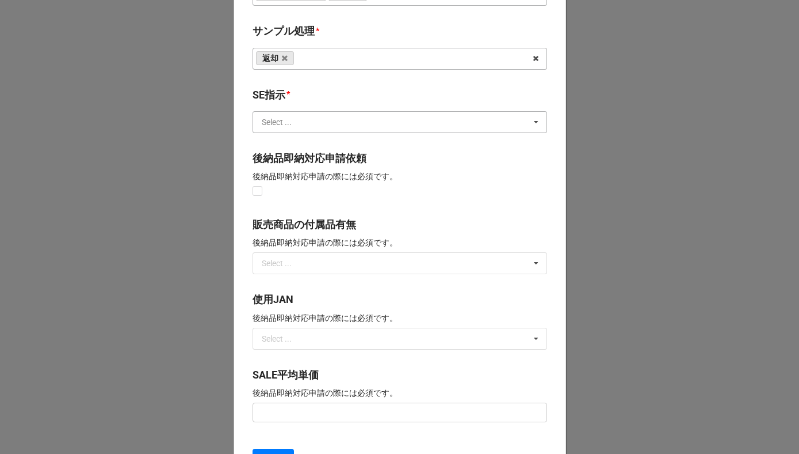
click at [304, 128] on input "text" at bounding box center [401, 122] width 294 height 21
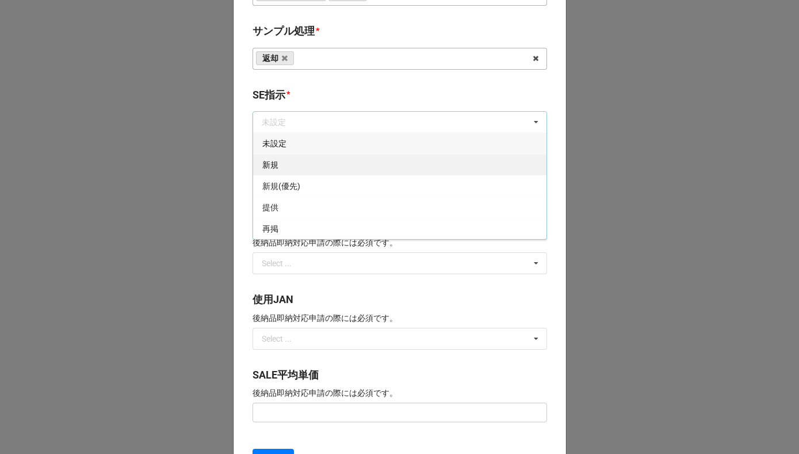
click at [290, 158] on div "新規" at bounding box center [400, 164] width 294 height 21
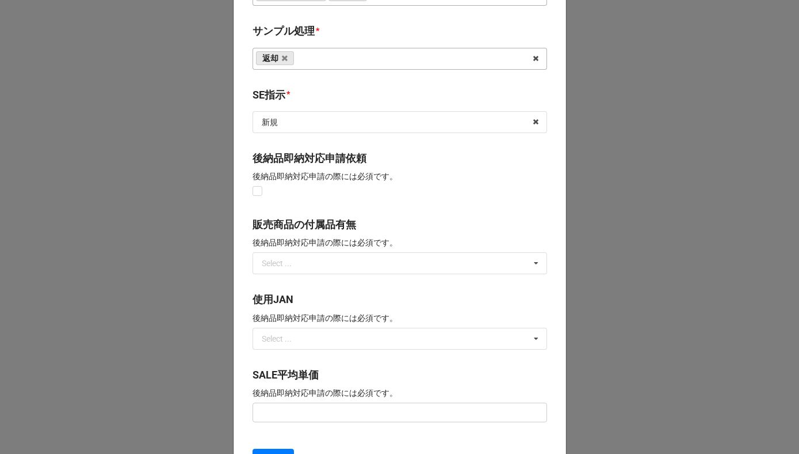
click at [302, 98] on b "SE指示 *" at bounding box center [400, 97] width 295 height 20
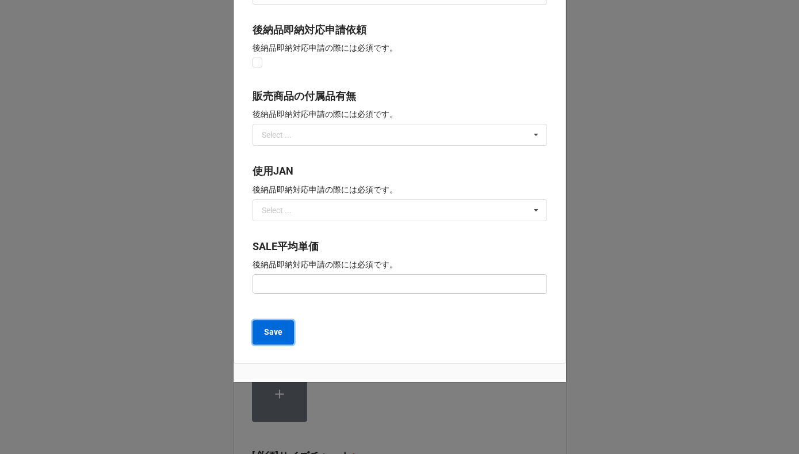
click at [274, 333] on b "Save" at bounding box center [273, 332] width 18 height 12
type textarea "x"
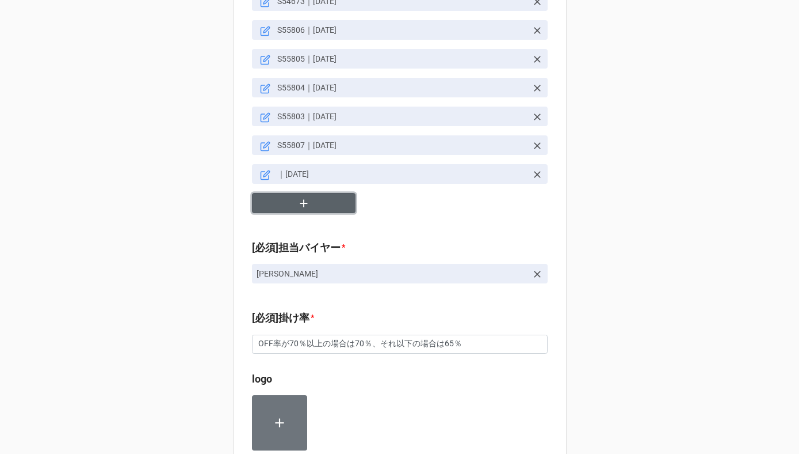
click at [312, 193] on button "button" at bounding box center [304, 203] width 104 height 20
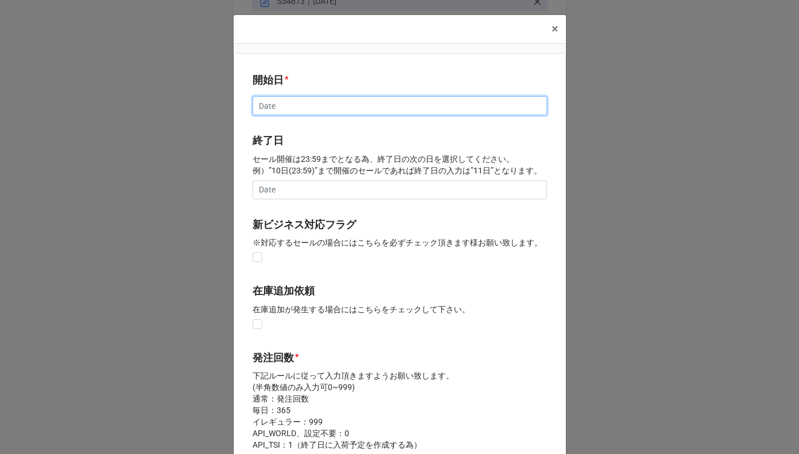
click at [292, 105] on input "text" at bounding box center [400, 106] width 295 height 20
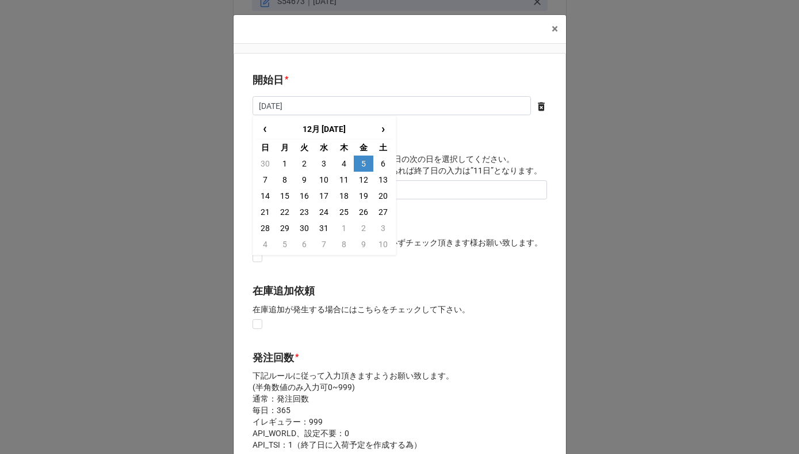
click at [359, 160] on td "5" at bounding box center [364, 163] width 20 height 16
type input "2025/12/05"
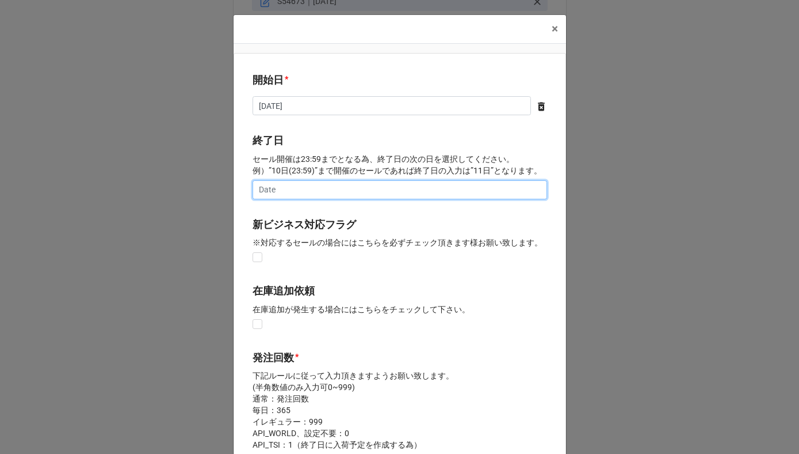
click at [306, 199] on input "text" at bounding box center [400, 190] width 295 height 20
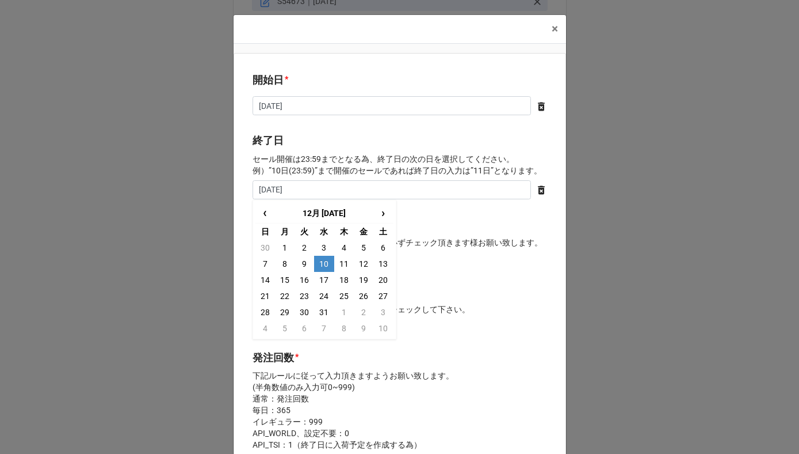
click at [321, 262] on td "10" at bounding box center [324, 264] width 20 height 16
type input "2025/12/10"
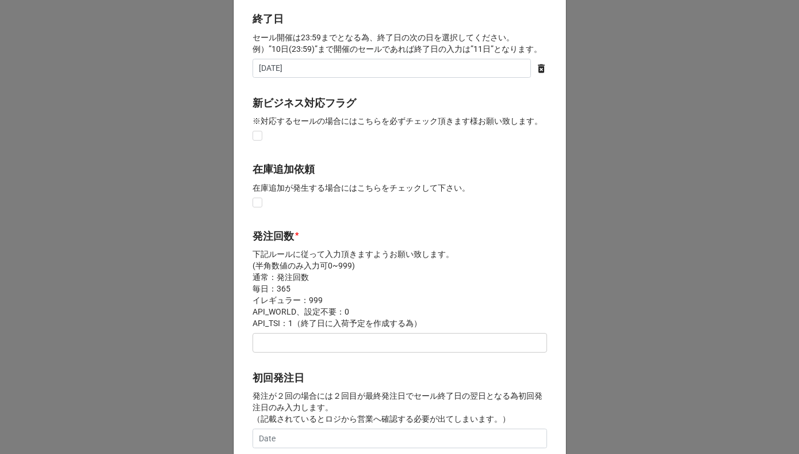
scroll to position [159, 0]
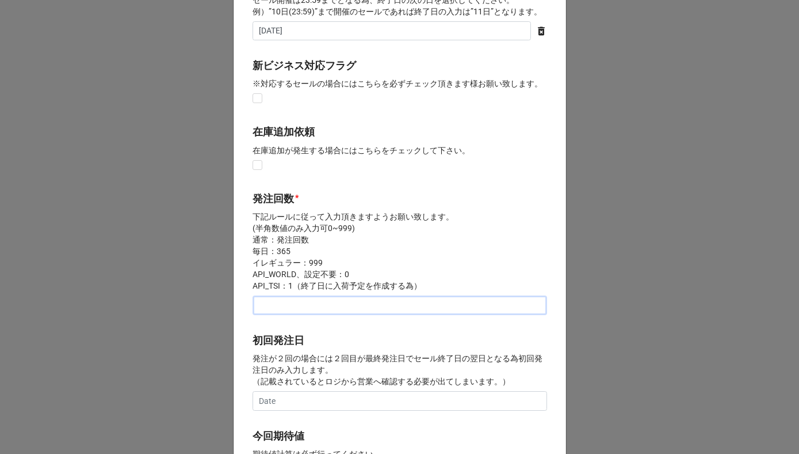
click at [285, 304] on input "text" at bounding box center [400, 305] width 295 height 20
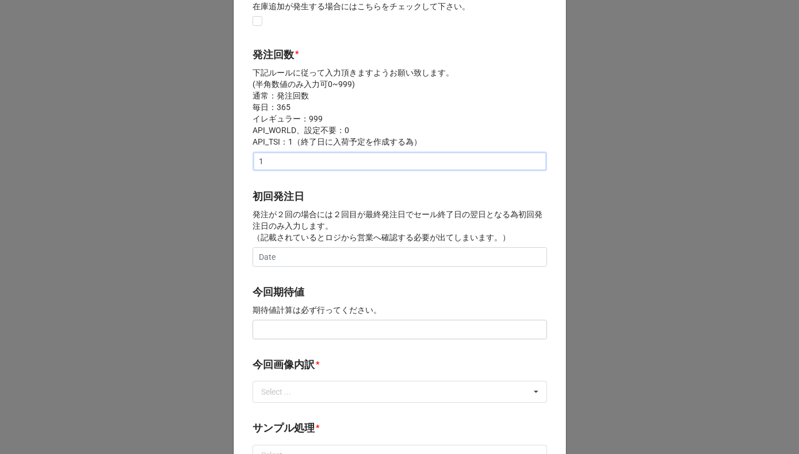
scroll to position [329, 0]
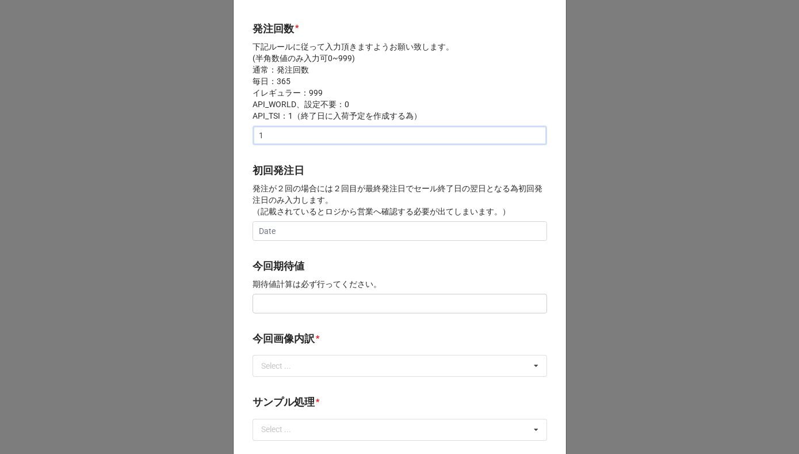
type input "1"
click at [280, 306] on input "text" at bounding box center [400, 304] width 295 height 20
type input "¥200,000"
click at [325, 266] on b "今回期待値" at bounding box center [400, 268] width 295 height 20
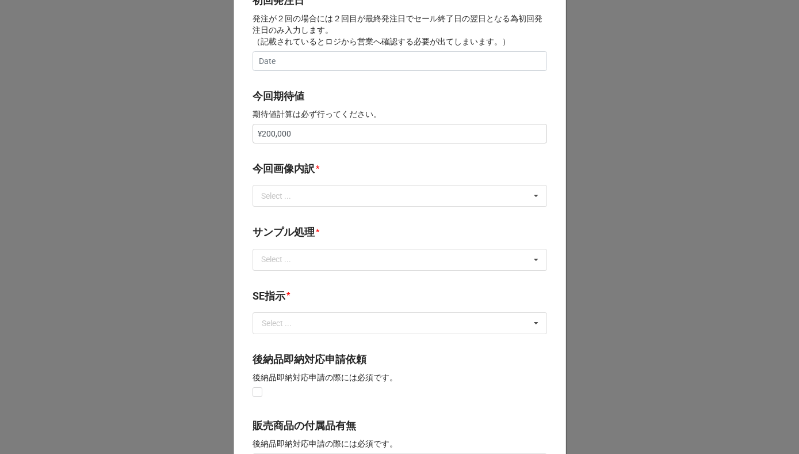
scroll to position [516, 0]
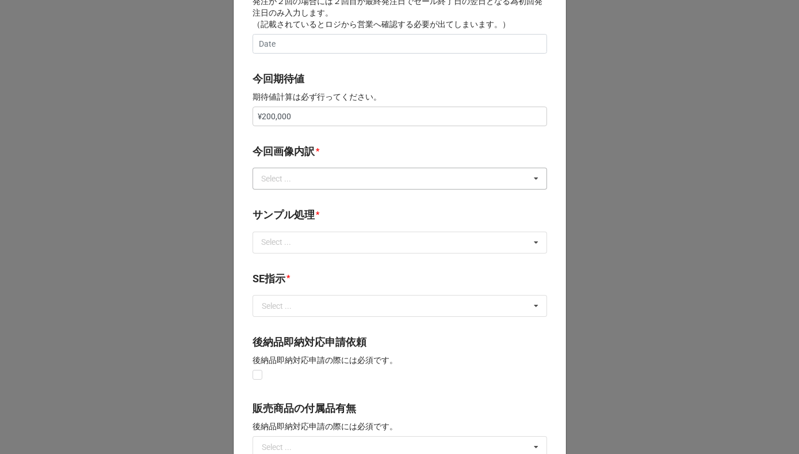
click at [299, 187] on div "Select ... サンプル撮影 再掲 提供画像 APIデータ SE用サンプルのみ到着 SE用サンプル倉庫取寄せ" at bounding box center [400, 178] width 295 height 22
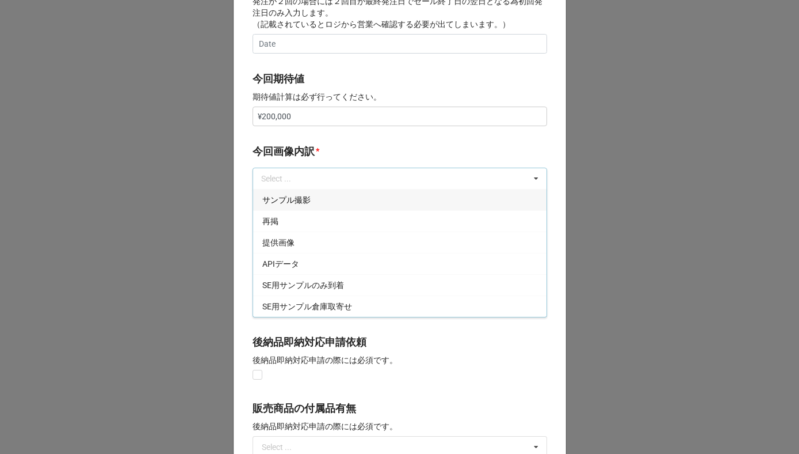
click at [294, 202] on span "サンプル撮影" at bounding box center [286, 199] width 48 height 9
click at [294, 210] on div "再掲" at bounding box center [400, 220] width 294 height 21
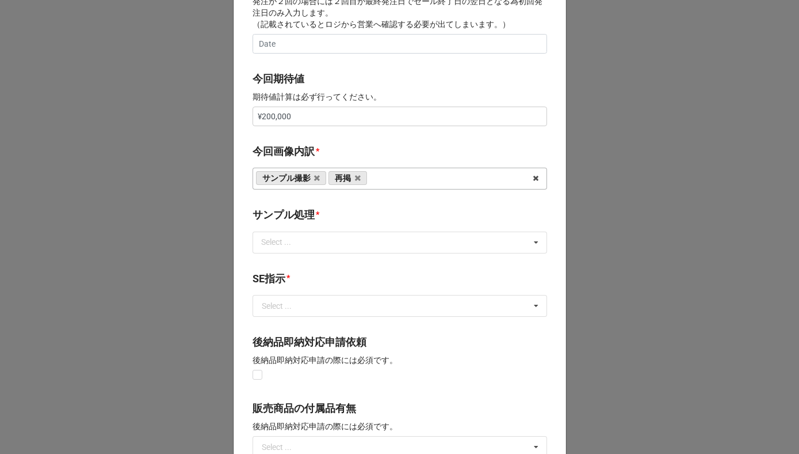
click at [333, 148] on b "今回画像内訳 *" at bounding box center [400, 153] width 295 height 20
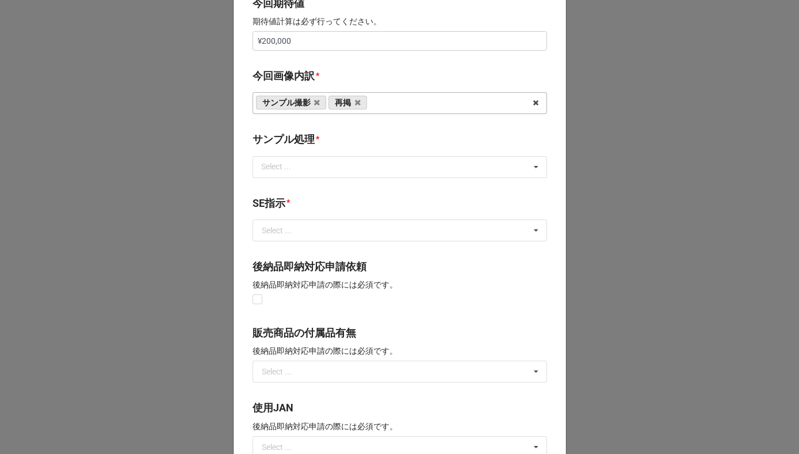
scroll to position [607, 0]
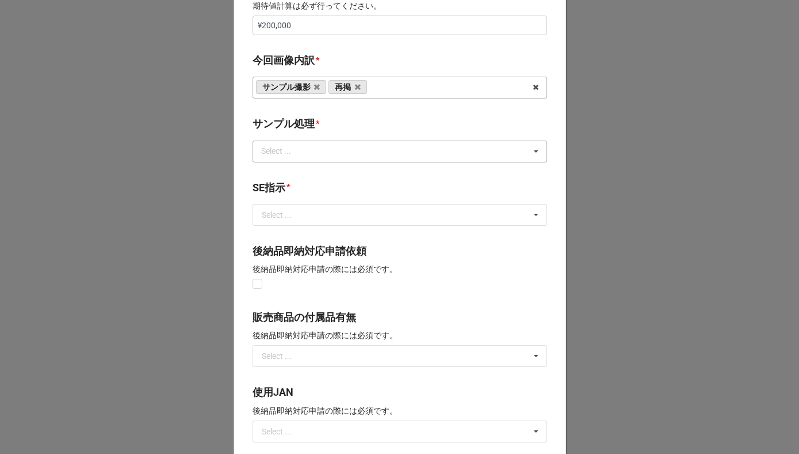
click at [312, 153] on div "Select ... なし 入庫 返却 処分 担当バイヤーへ" at bounding box center [400, 151] width 295 height 22
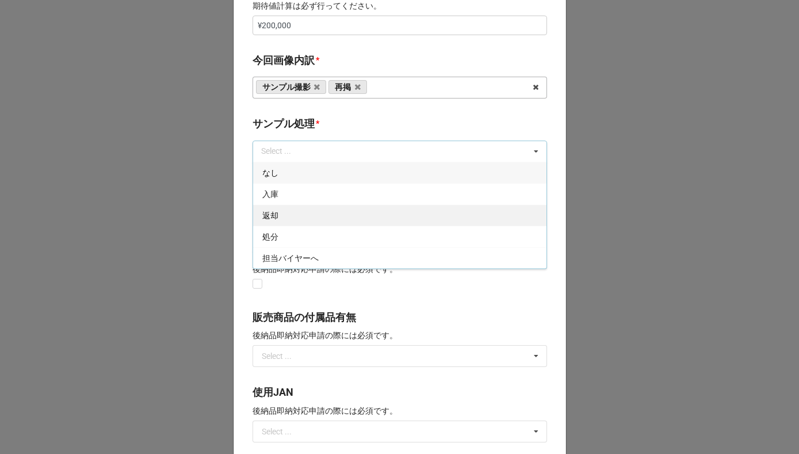
click at [290, 212] on div "返却" at bounding box center [400, 214] width 294 height 21
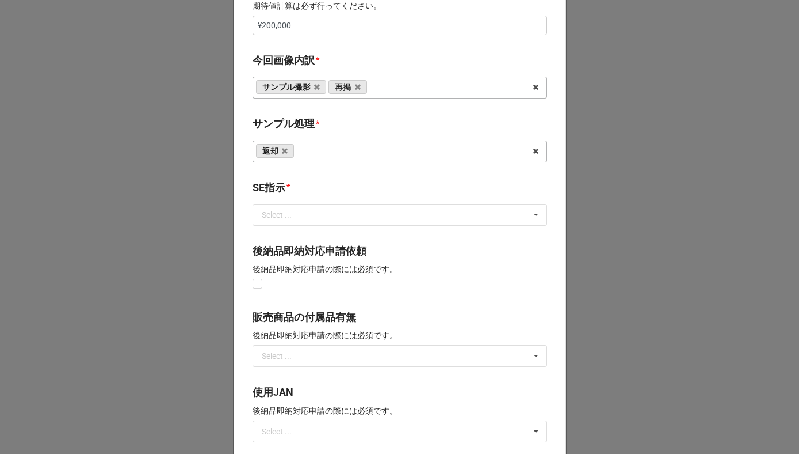
click at [327, 121] on b "サンプル処理 *" at bounding box center [400, 126] width 295 height 20
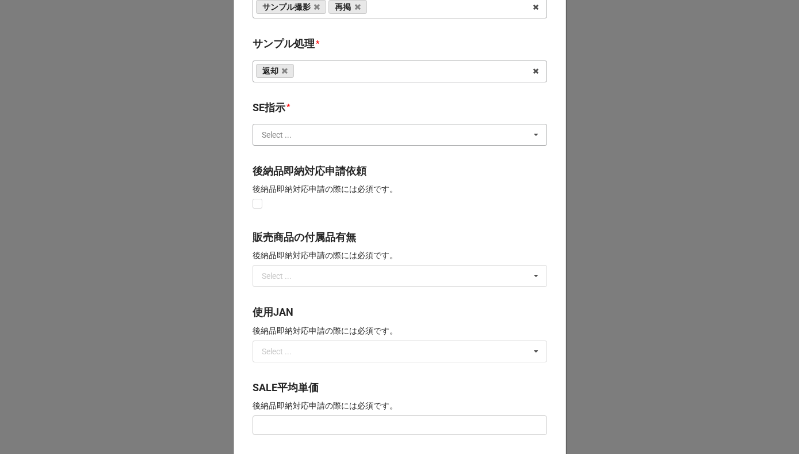
click at [321, 135] on input "text" at bounding box center [401, 134] width 294 height 21
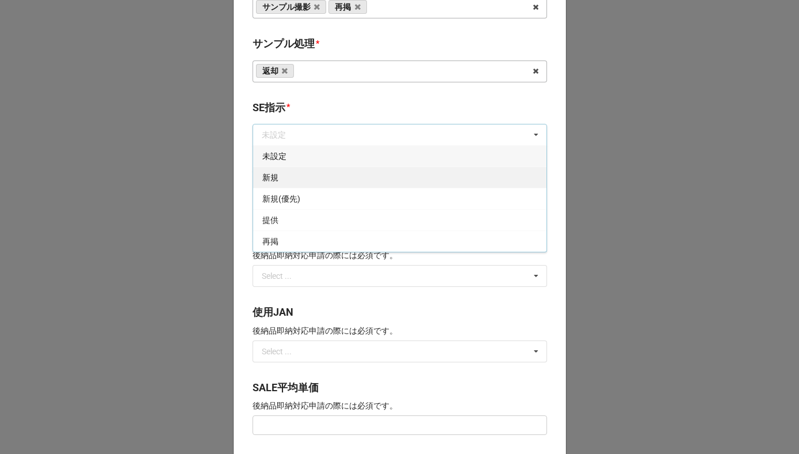
click at [302, 183] on div "新規" at bounding box center [400, 176] width 294 height 21
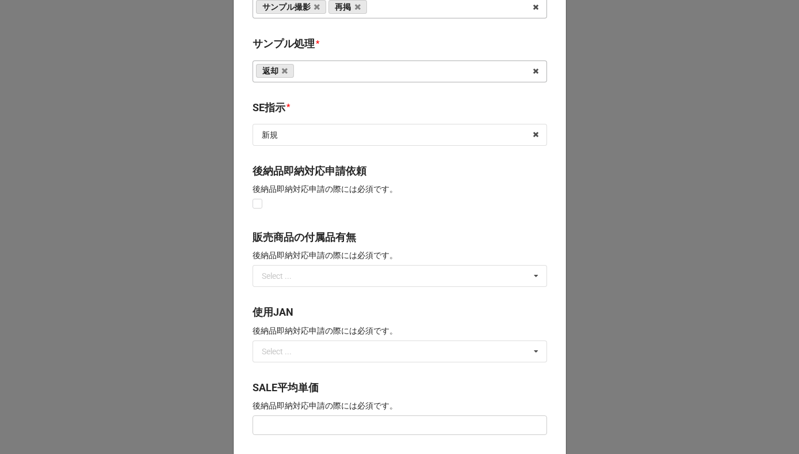
click at [323, 111] on b "SE指示 *" at bounding box center [400, 110] width 295 height 20
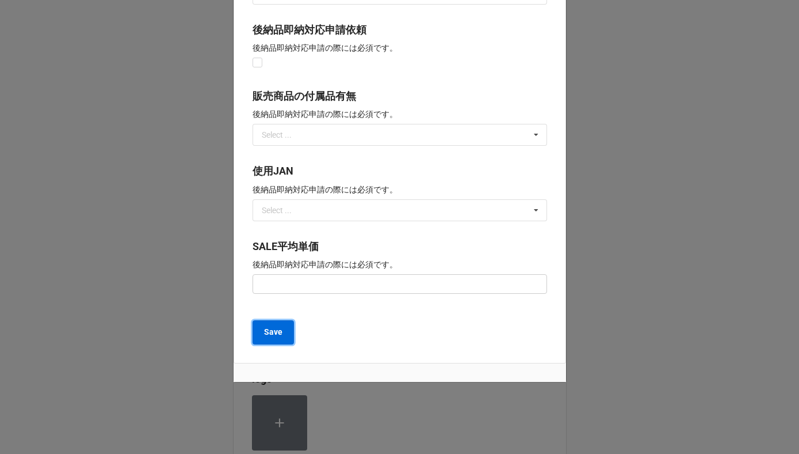
click at [278, 335] on b "Save" at bounding box center [273, 332] width 18 height 12
type textarea "x"
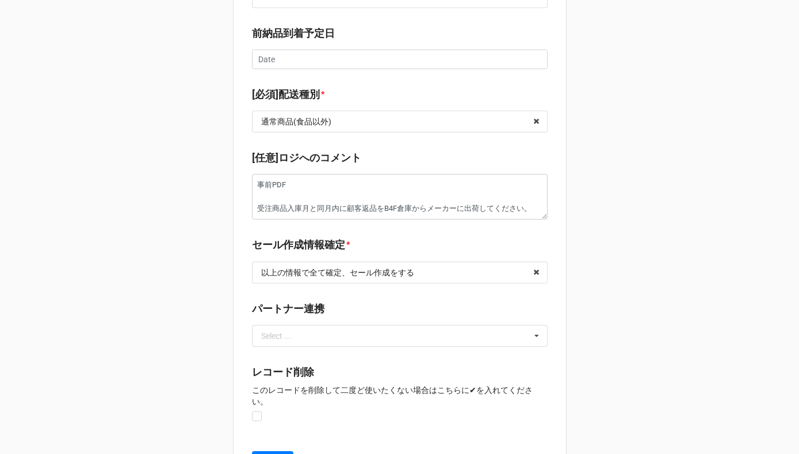
scroll to position [1871, 0]
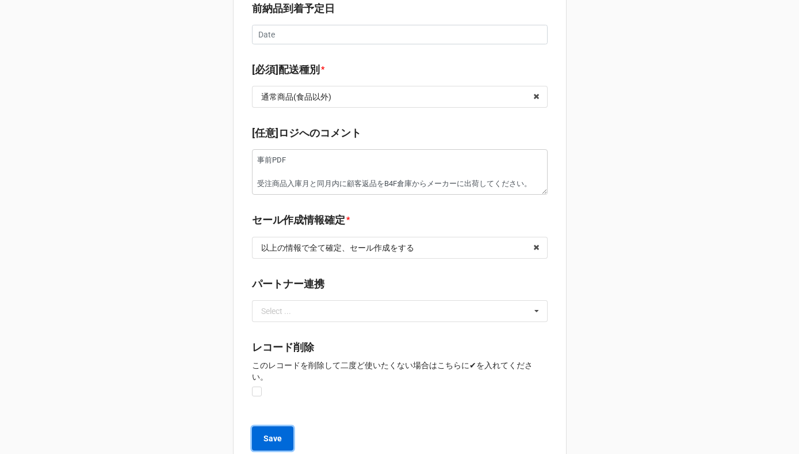
click at [268, 432] on b "Save" at bounding box center [273, 438] width 18 height 12
